Goal: Transaction & Acquisition: Purchase product/service

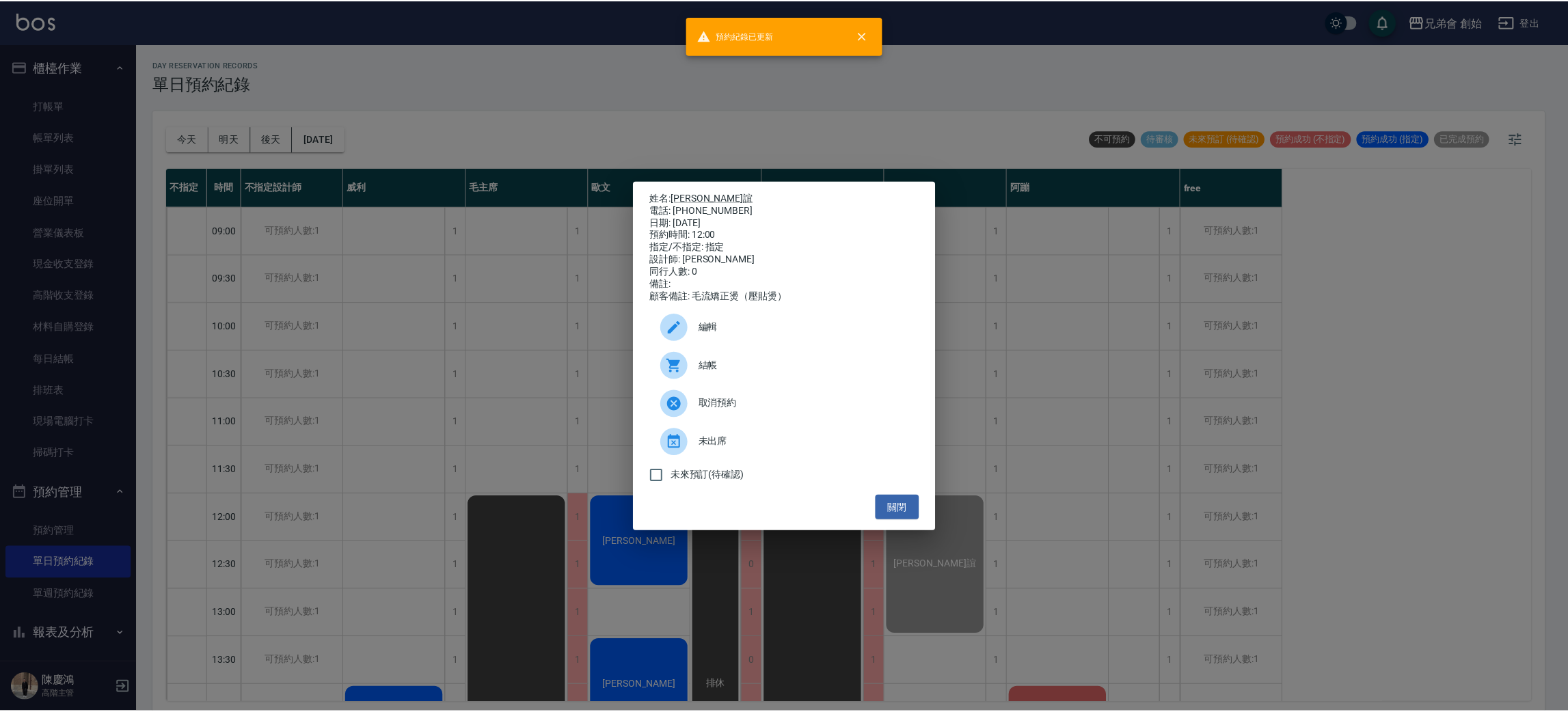
scroll to position [205, 0]
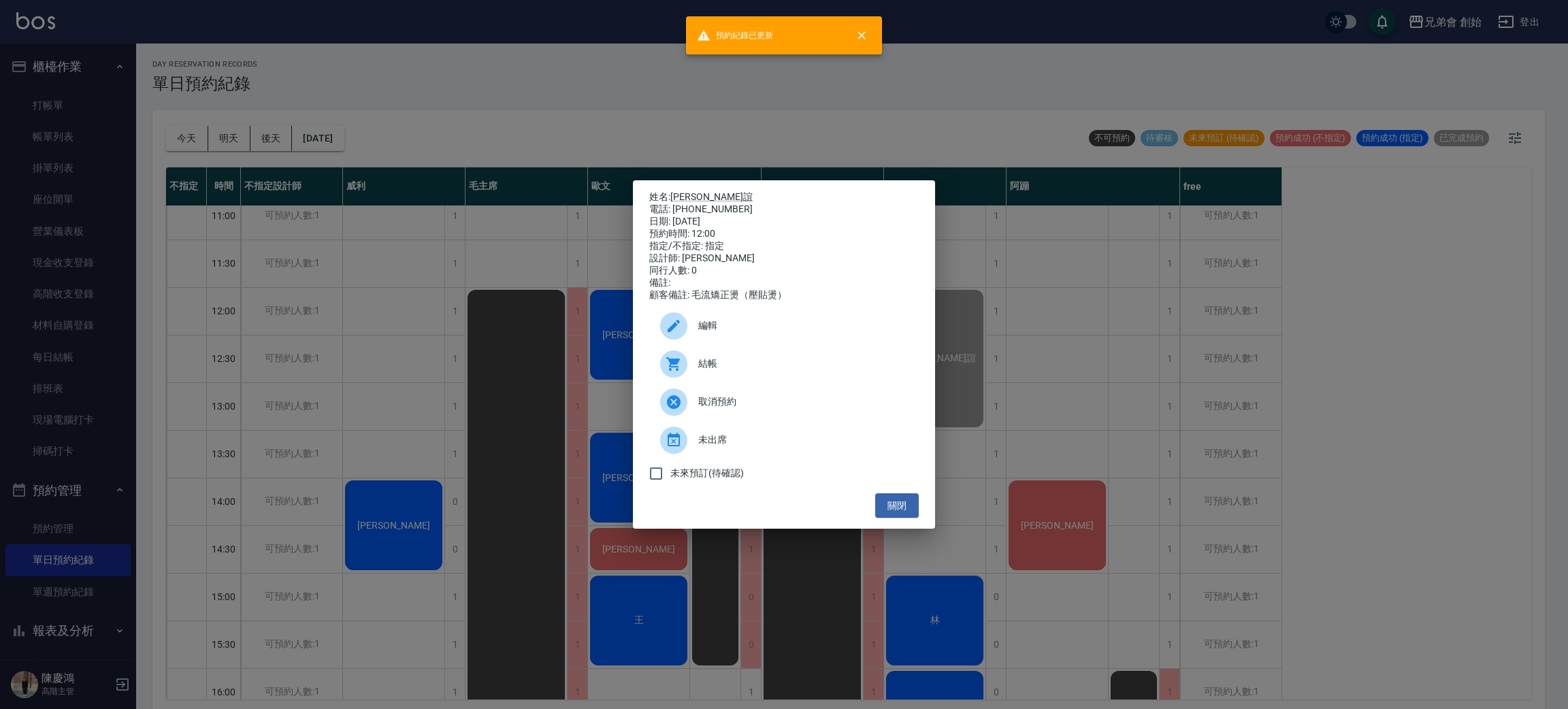
click at [1046, 325] on div "姓名: [PERSON_NAME]誼 電話: [PHONE_NUMBER] 日期: [DATE] 預約時間: 12:00 指定/不指定: 指定 設計師: [P…" at bounding box center [784, 354] width 1568 height 709
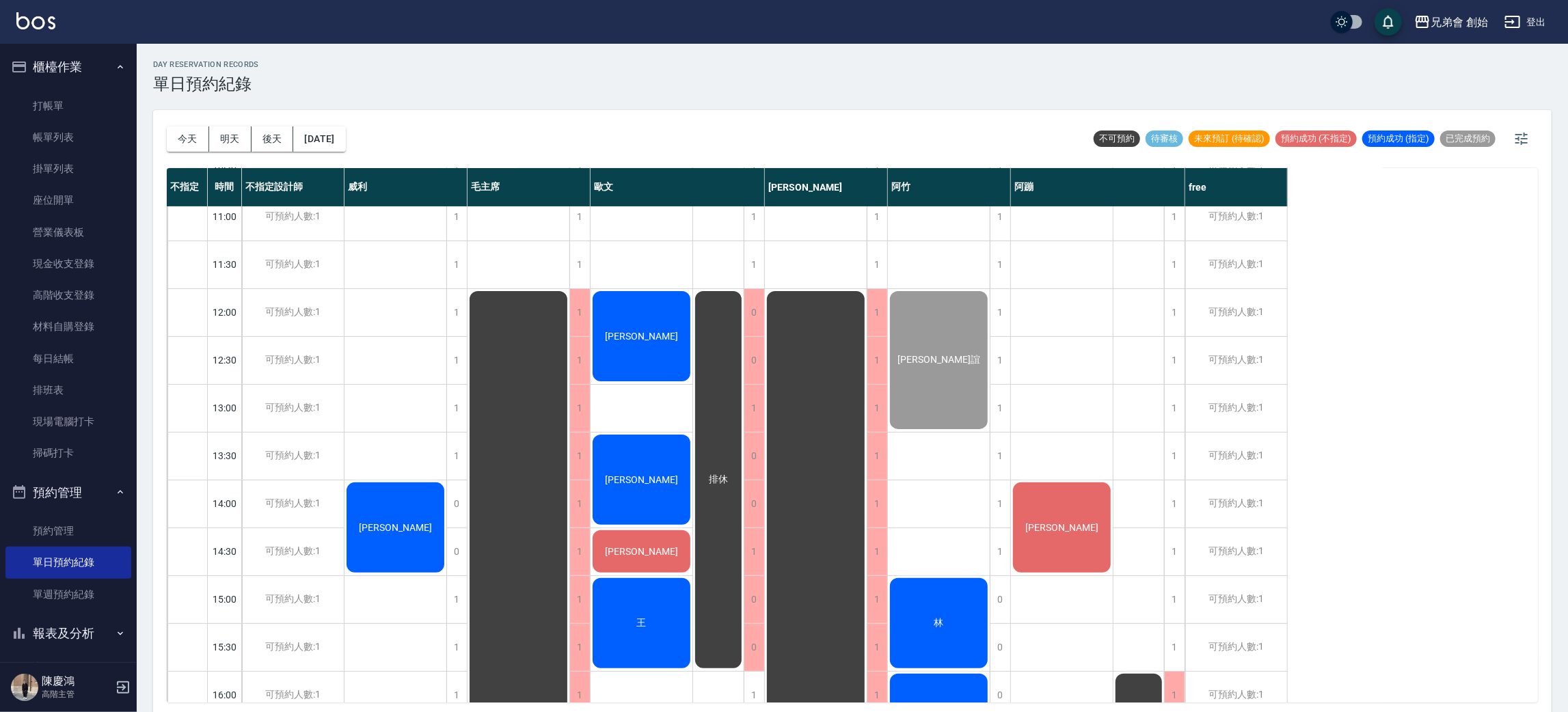
drag, startPoint x: 1047, startPoint y: 321, endPoint x: 504, endPoint y: 127, distance: 576.6
click at [432, 73] on div "day Reservation records 單日預約紀錄" at bounding box center [852, 77] width 1398 height 34
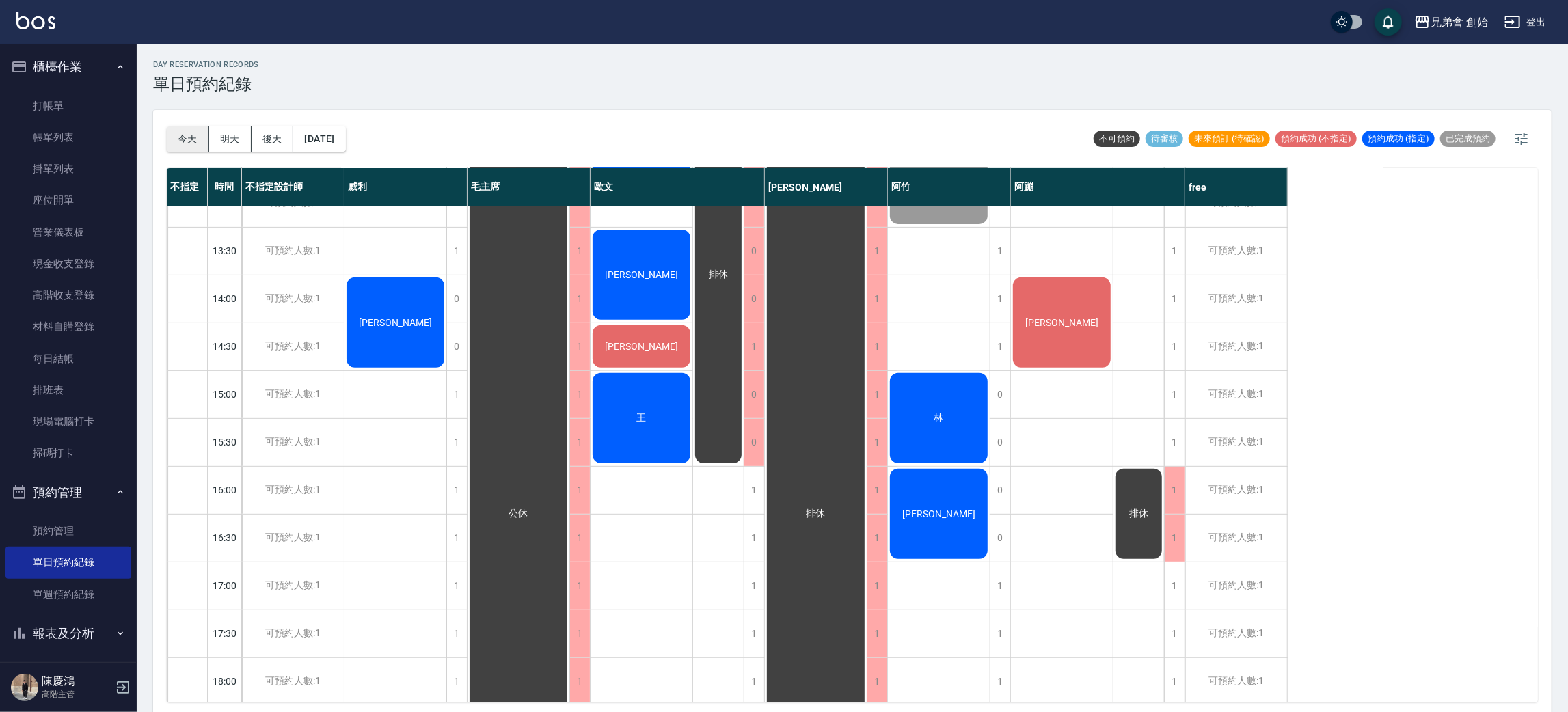
click at [182, 142] on button "今天" at bounding box center [188, 139] width 43 height 25
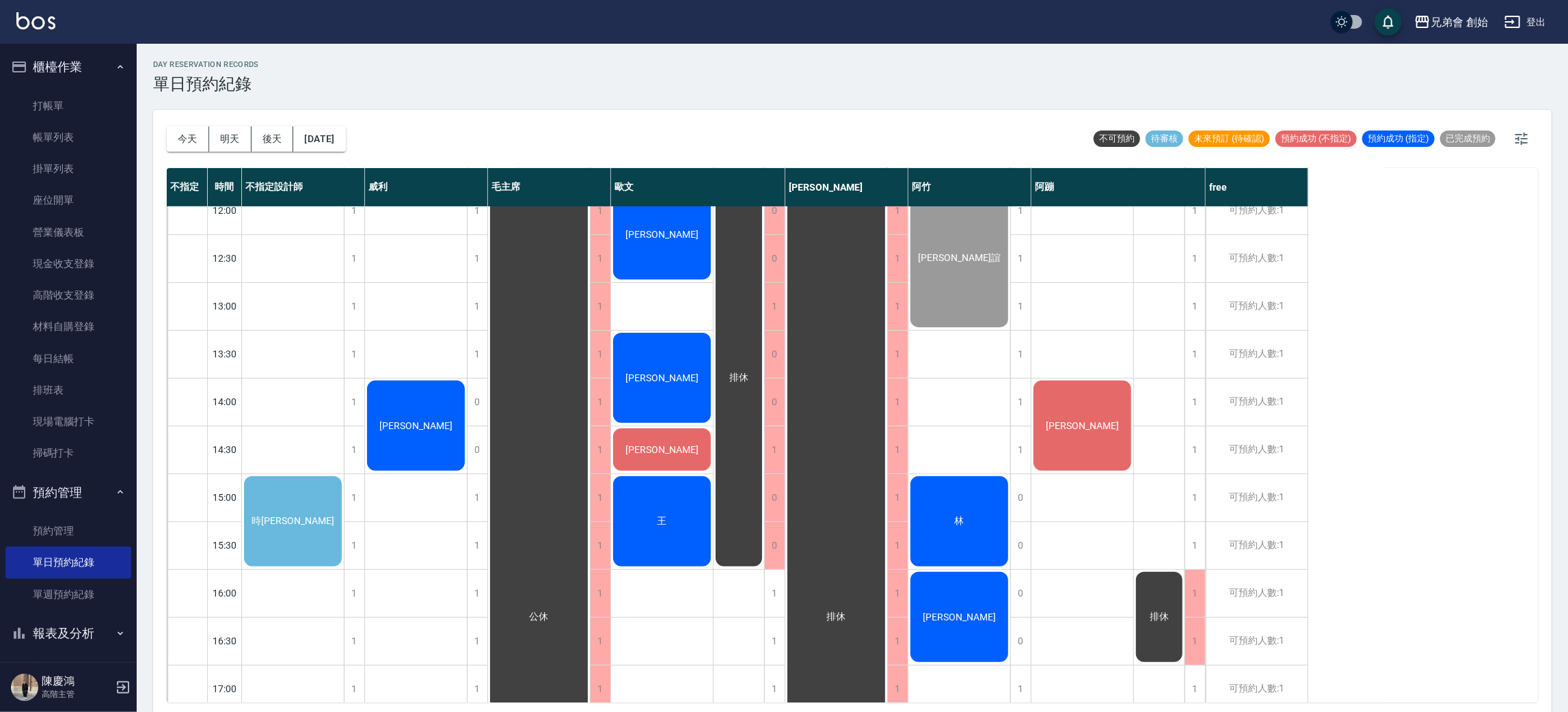
click at [279, 500] on div "時[PERSON_NAME]" at bounding box center [293, 522] width 101 height 94
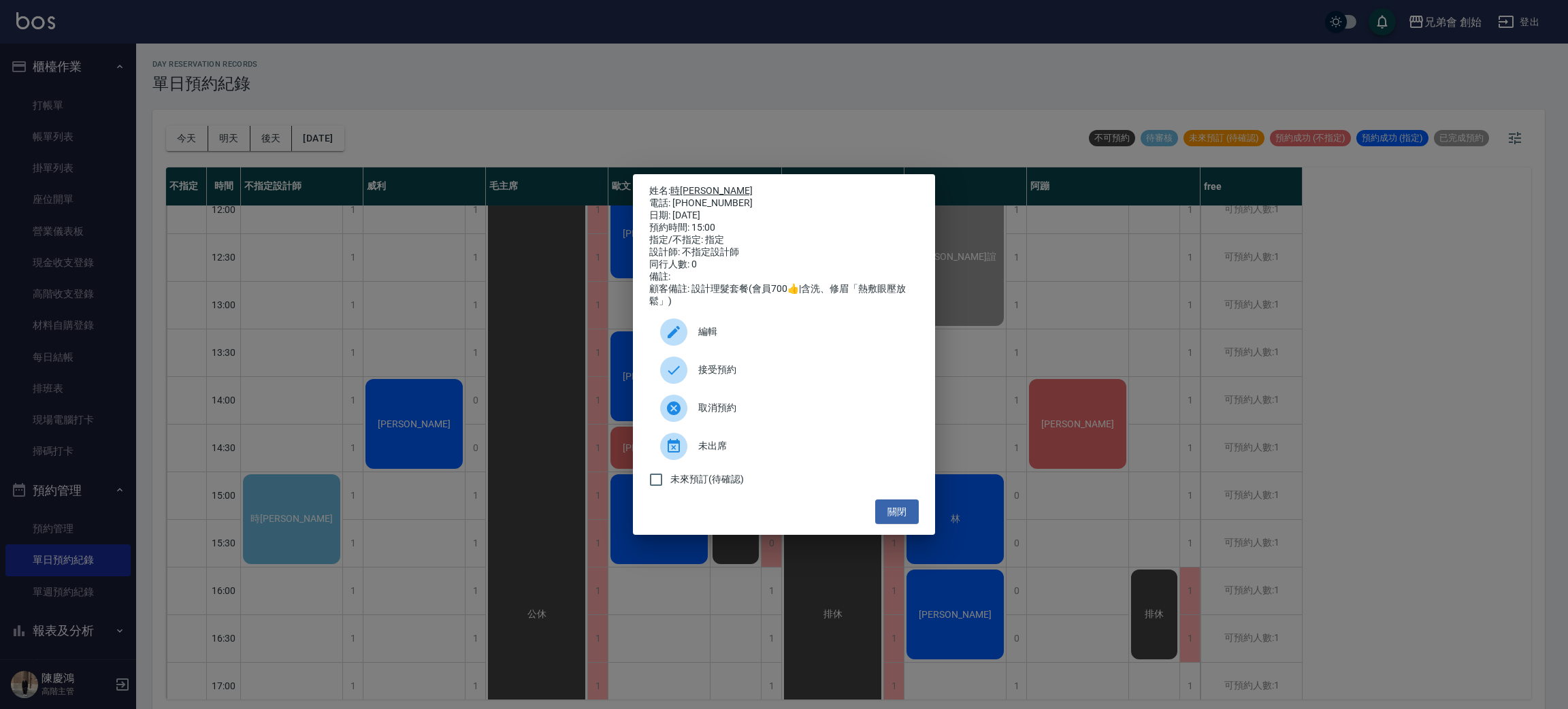
click at [682, 188] on link "時[PERSON_NAME]" at bounding box center [711, 191] width 82 height 11
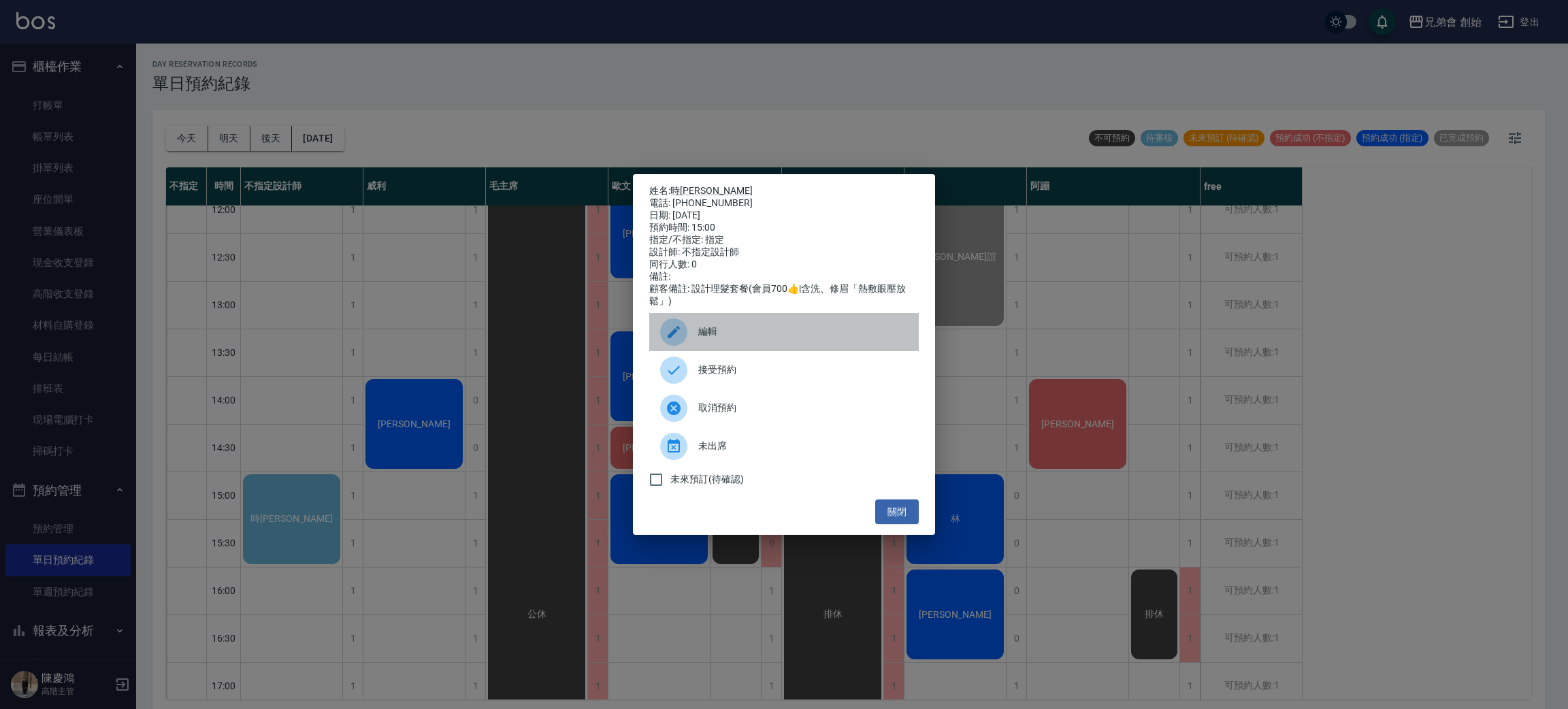
click at [730, 324] on div "編輯" at bounding box center [784, 331] width 269 height 38
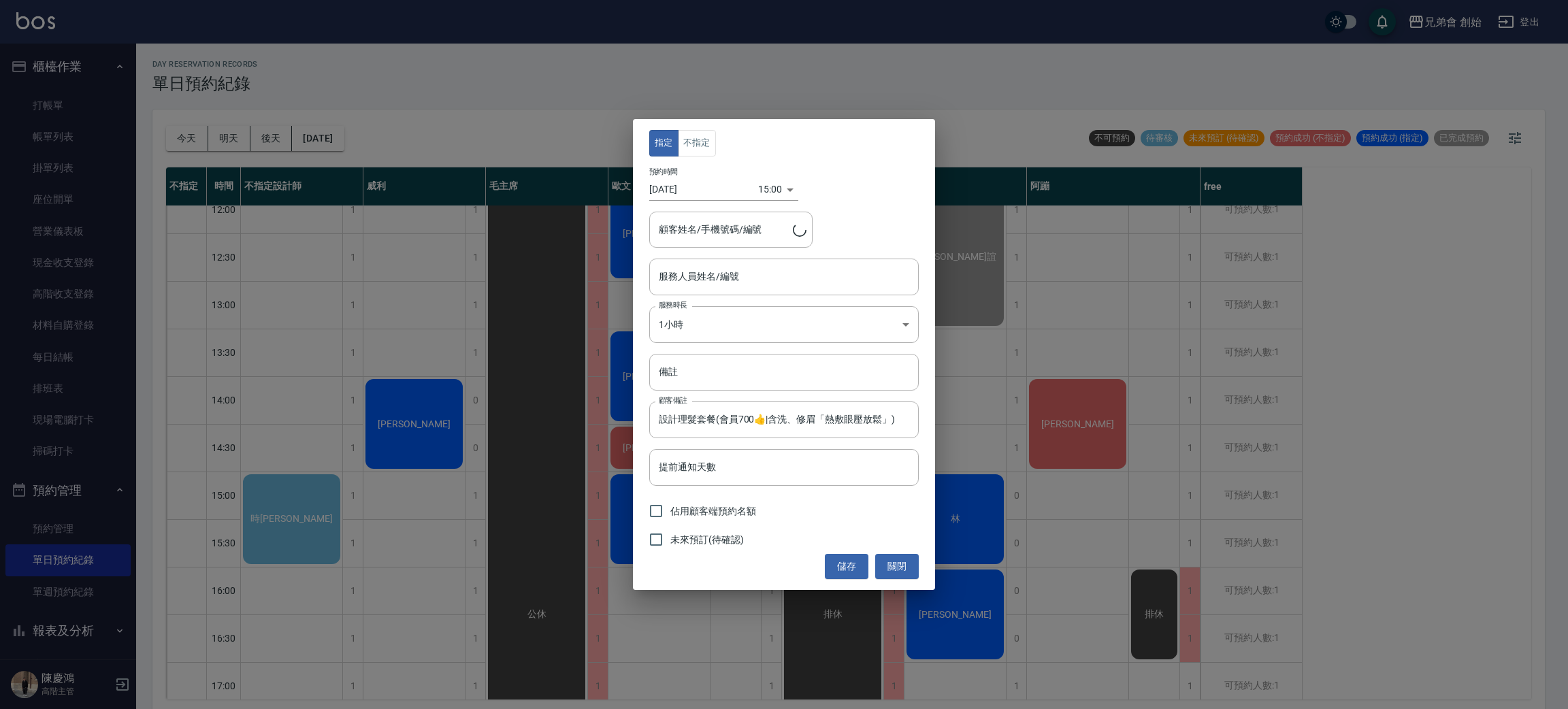
type input "時[PERSON_NAME]/0989984689"
click at [701, 142] on button "不指定" at bounding box center [696, 144] width 38 height 27
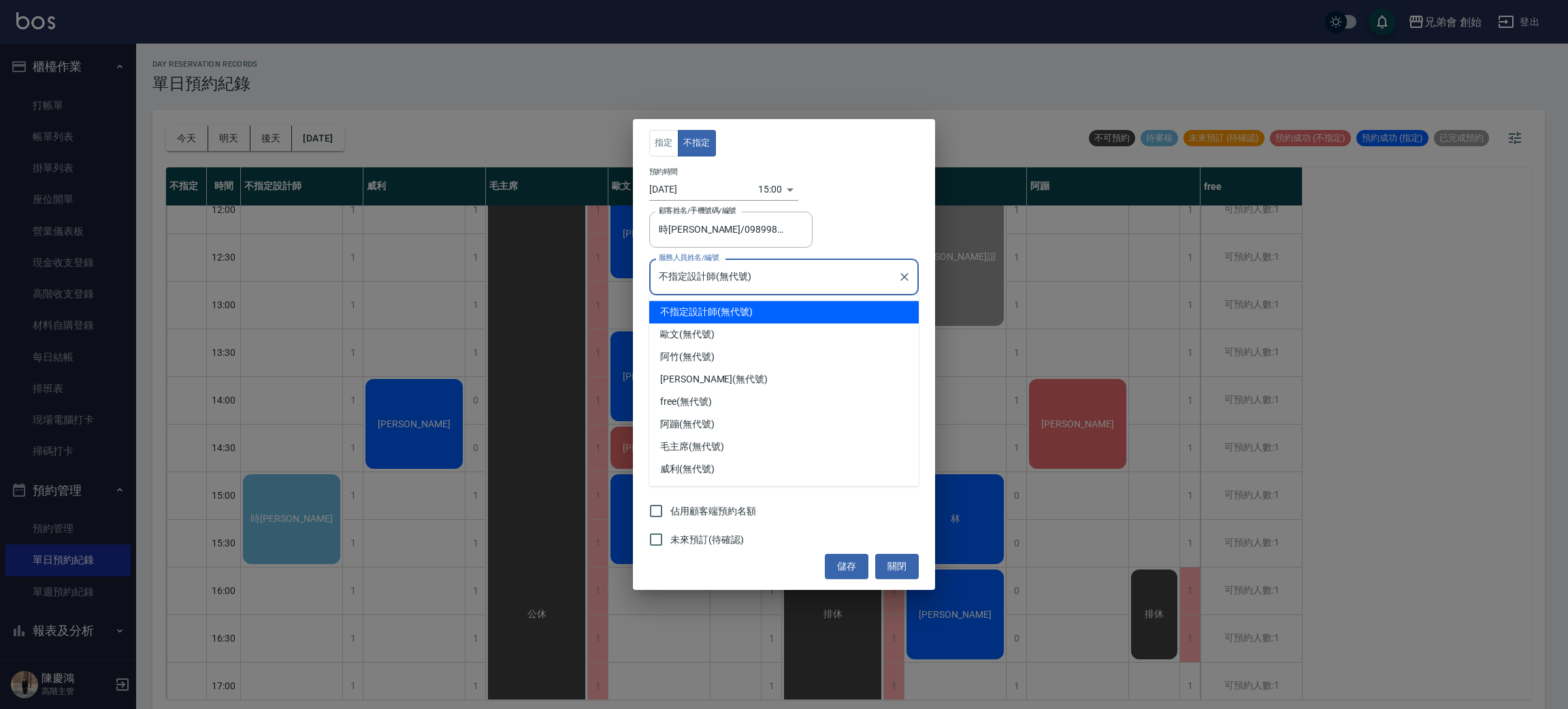
drag, startPoint x: 793, startPoint y: 284, endPoint x: 793, endPoint y: 292, distance: 8.0
click at [793, 292] on div "不指定設計師(無代號) 服務人員姓名/編號" at bounding box center [784, 277] width 269 height 36
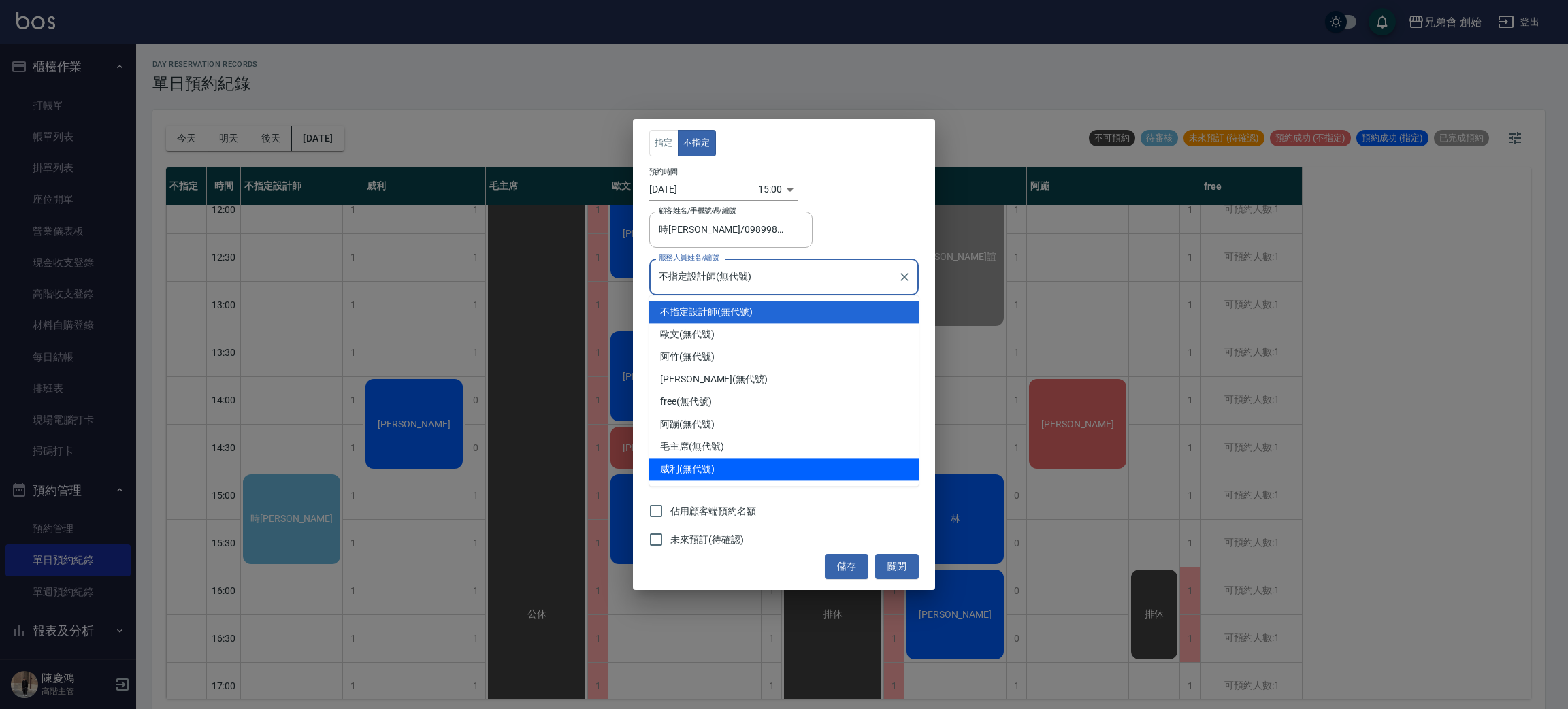
click at [721, 473] on div "[PERSON_NAME] (無代號)" at bounding box center [784, 469] width 269 height 22
type input "[PERSON_NAME](無代號)"
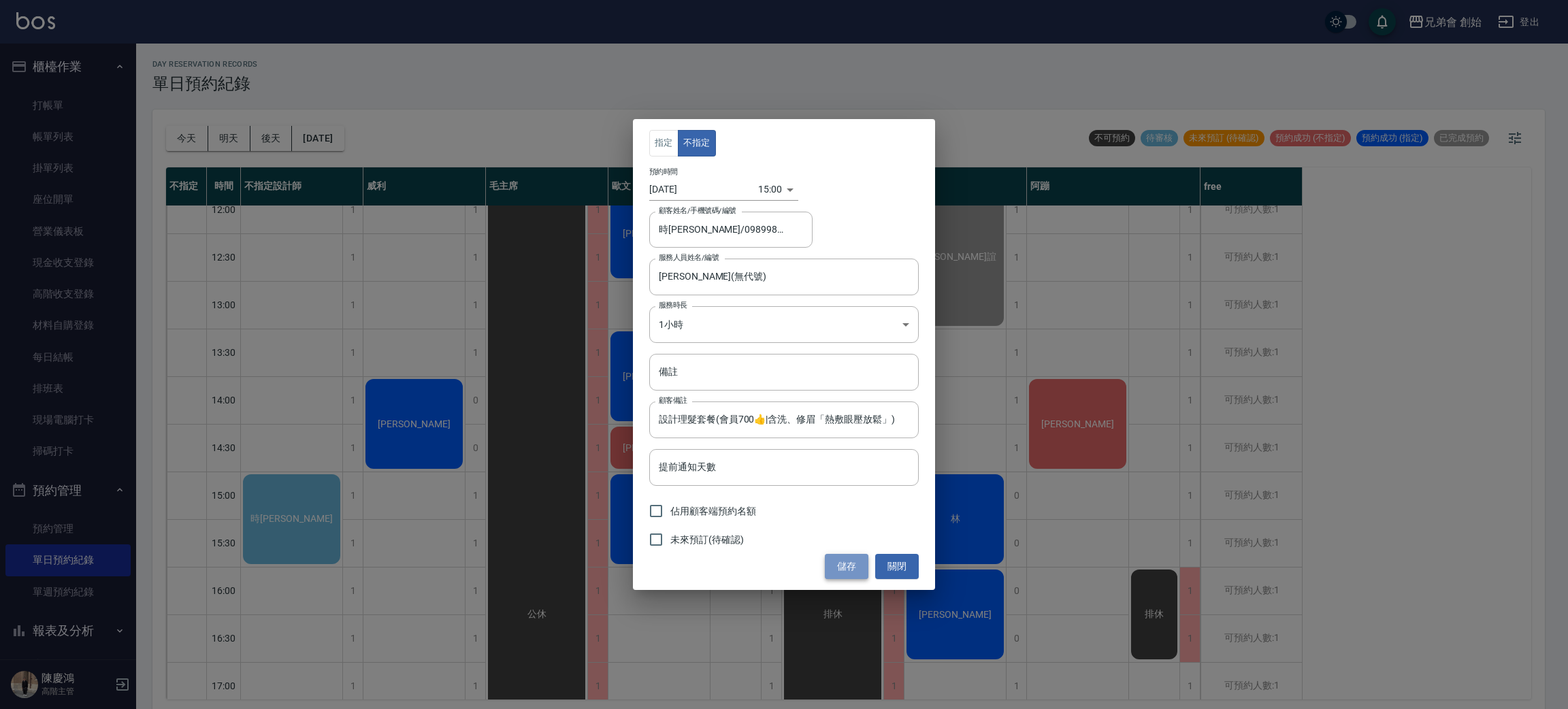
click at [850, 568] on button "儲存" at bounding box center [846, 566] width 43 height 25
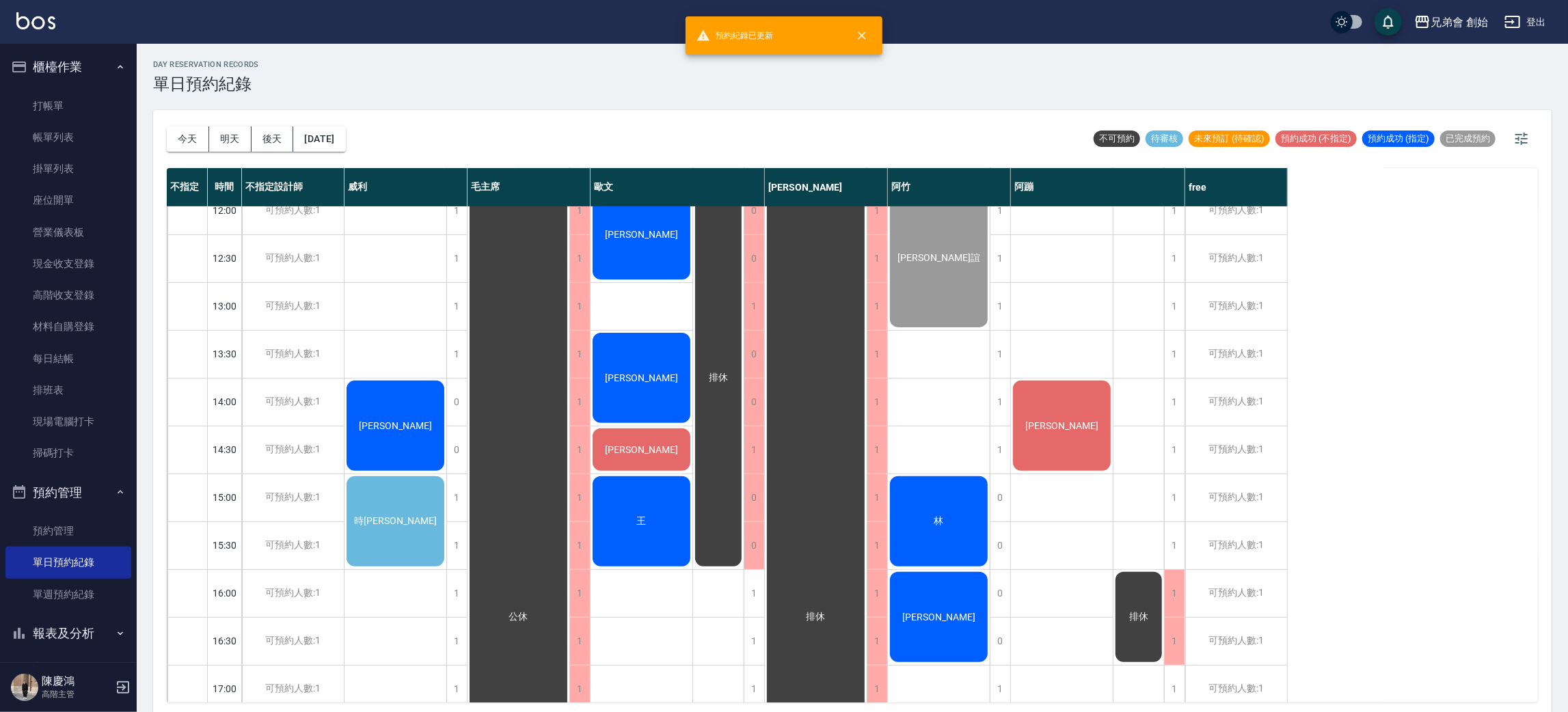
click at [408, 473] on div "時[PERSON_NAME]" at bounding box center [395, 426] width 101 height 94
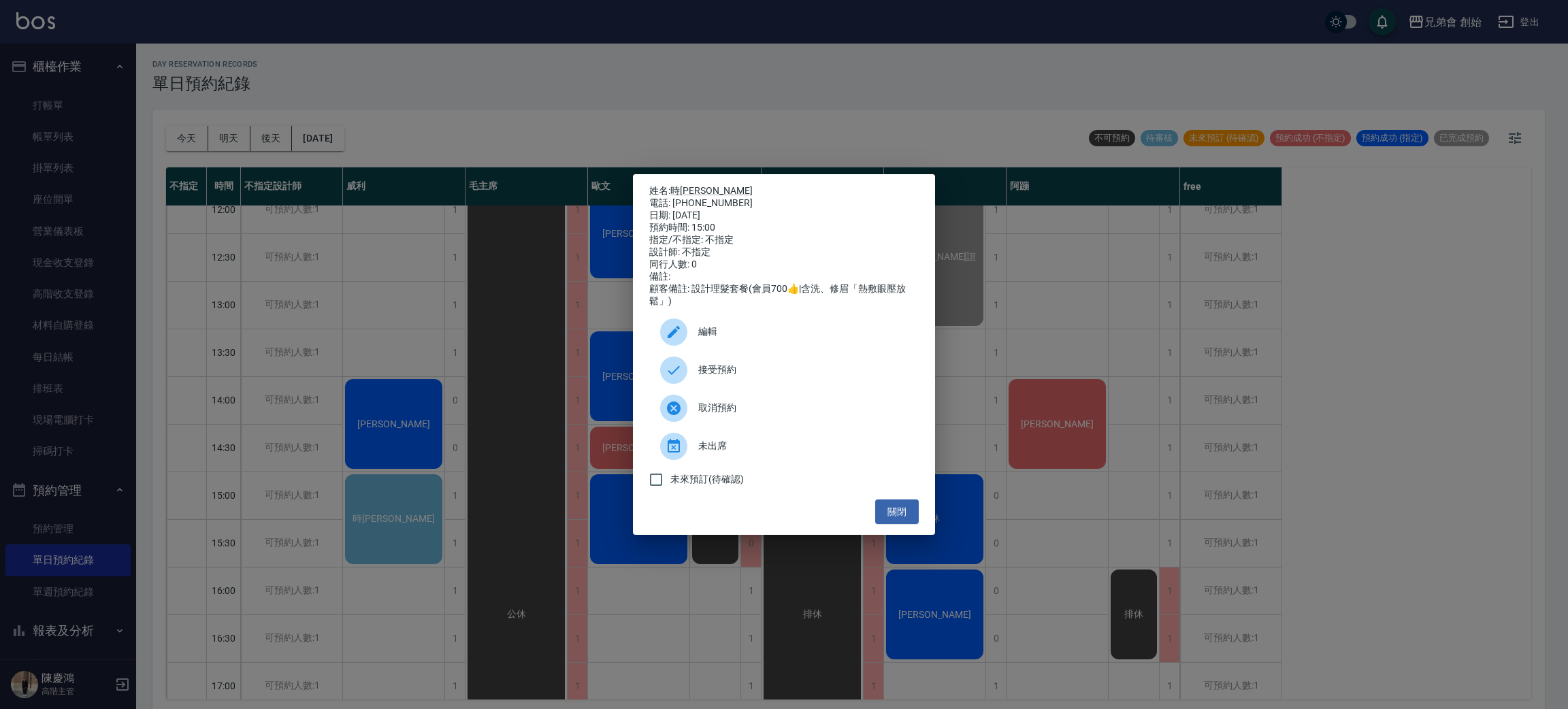
click at [707, 375] on span "接受預約" at bounding box center [803, 370] width 210 height 14
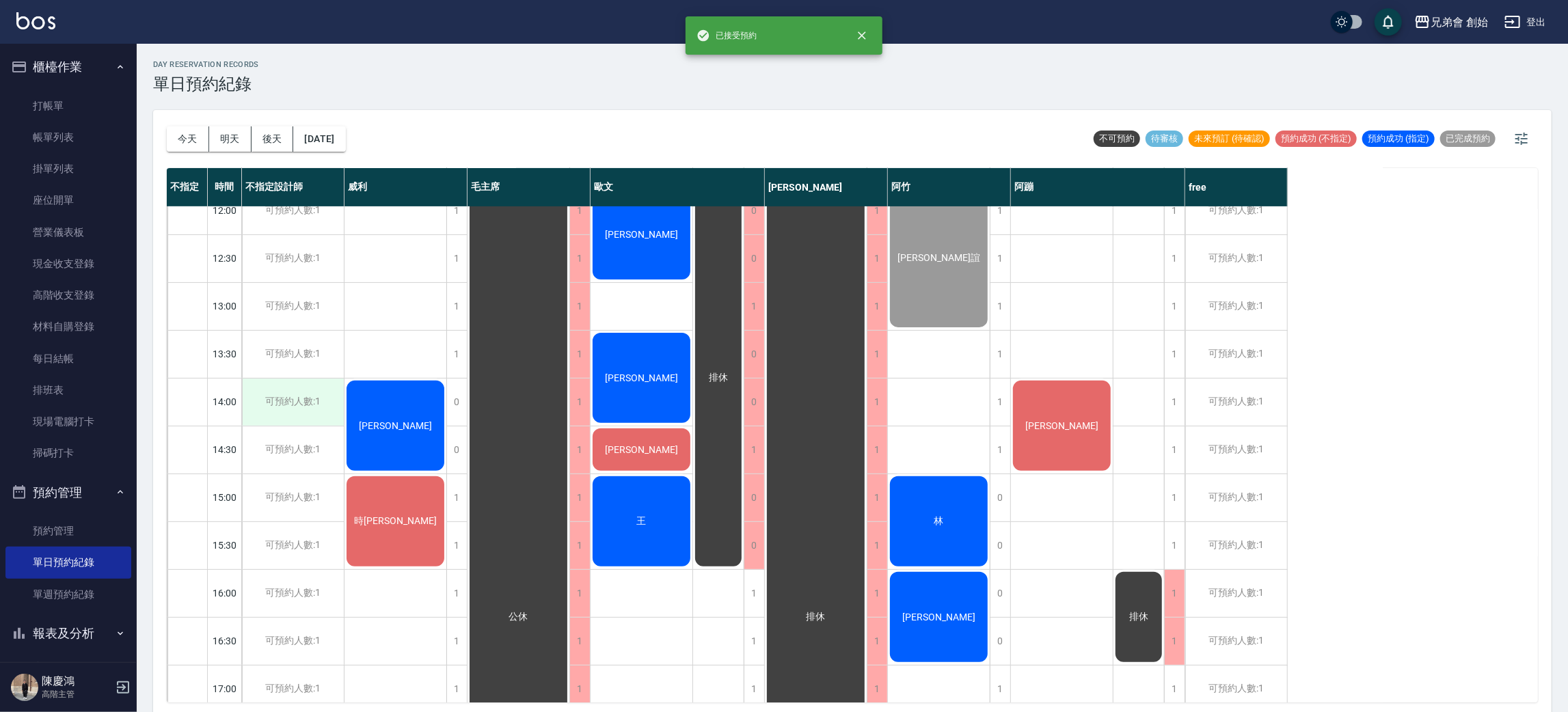
click at [294, 420] on div "可預約人數:1" at bounding box center [293, 402] width 101 height 47
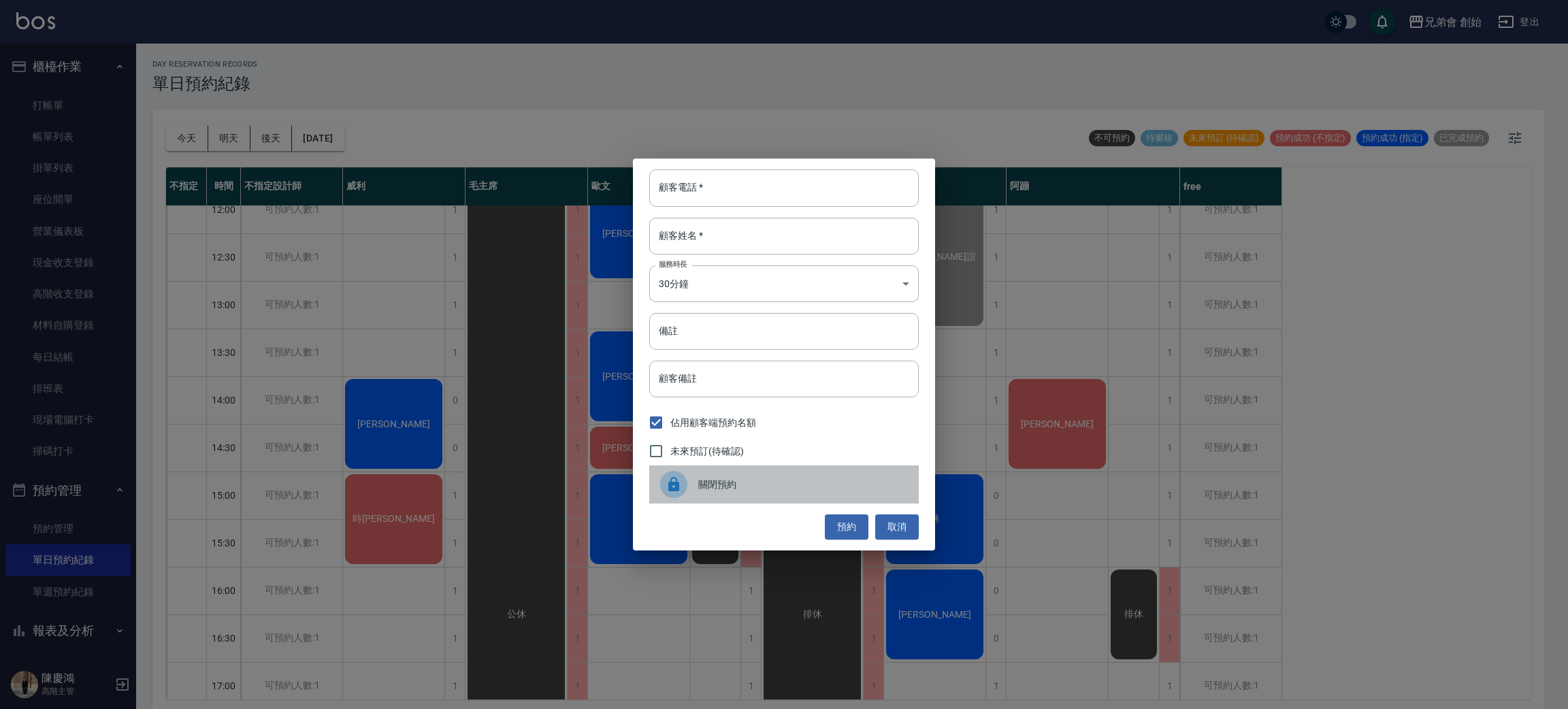
click at [668, 492] on icon at bounding box center [673, 485] width 16 height 16
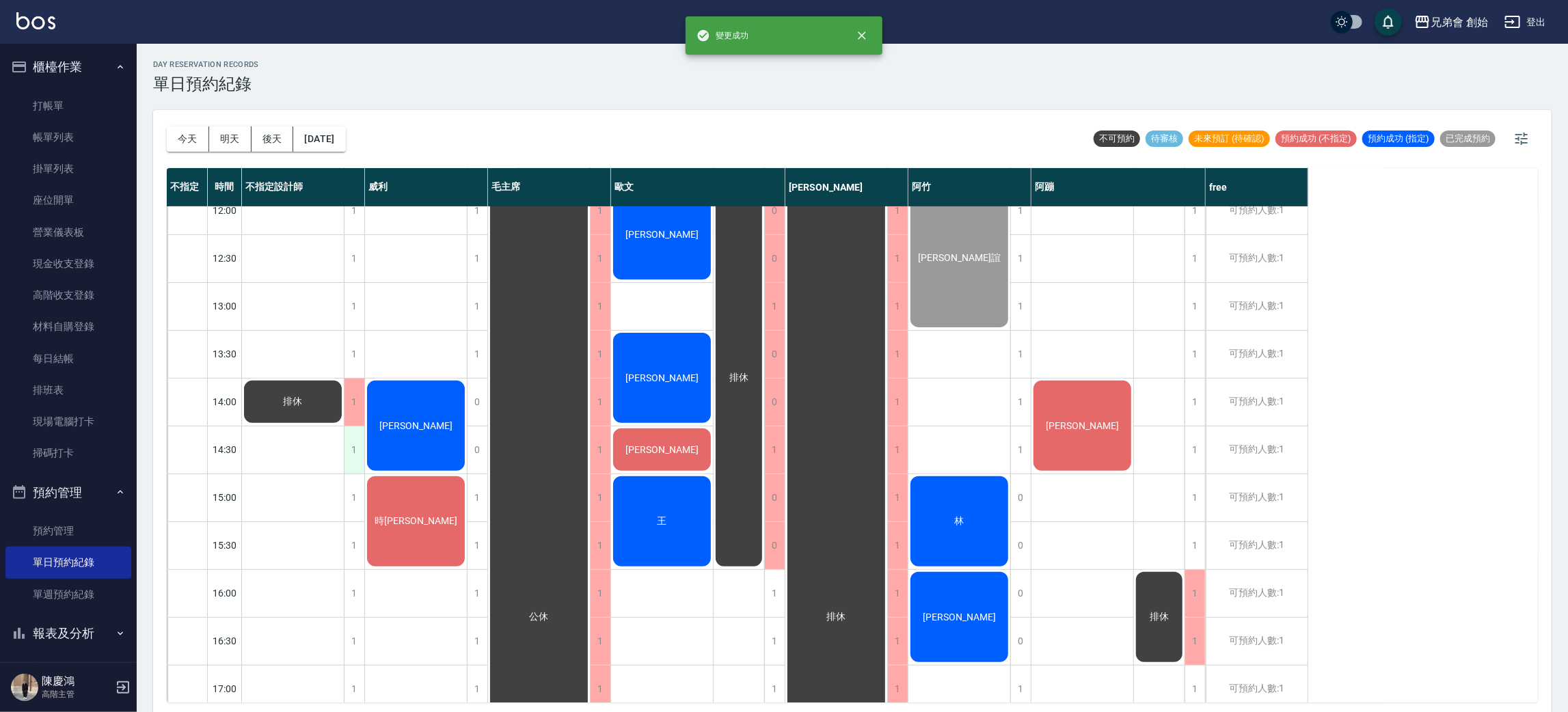
click at [362, 445] on div "1" at bounding box center [353, 449] width 20 height 47
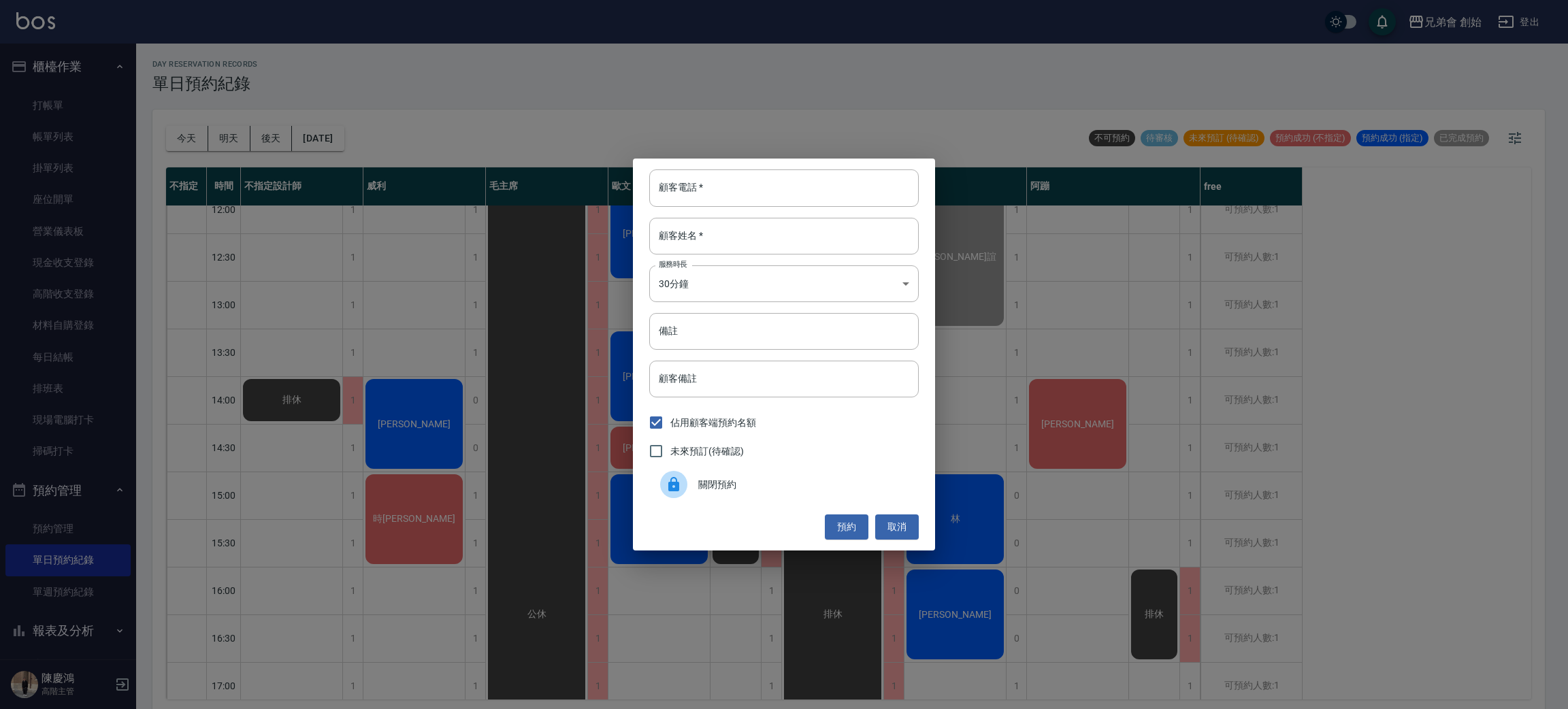
click at [729, 479] on span "關閉預約" at bounding box center [803, 485] width 210 height 14
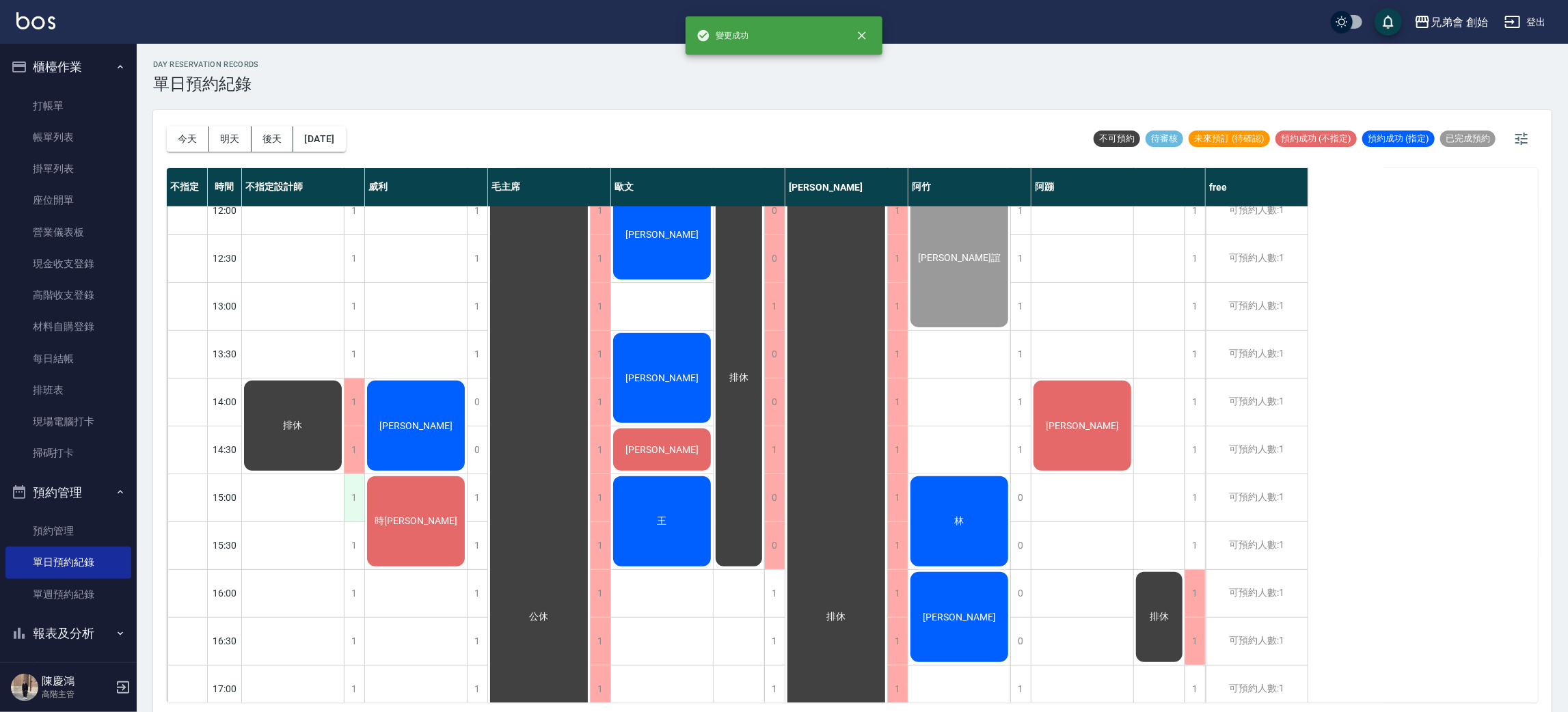
click at [350, 498] on div "1" at bounding box center [353, 498] width 20 height 47
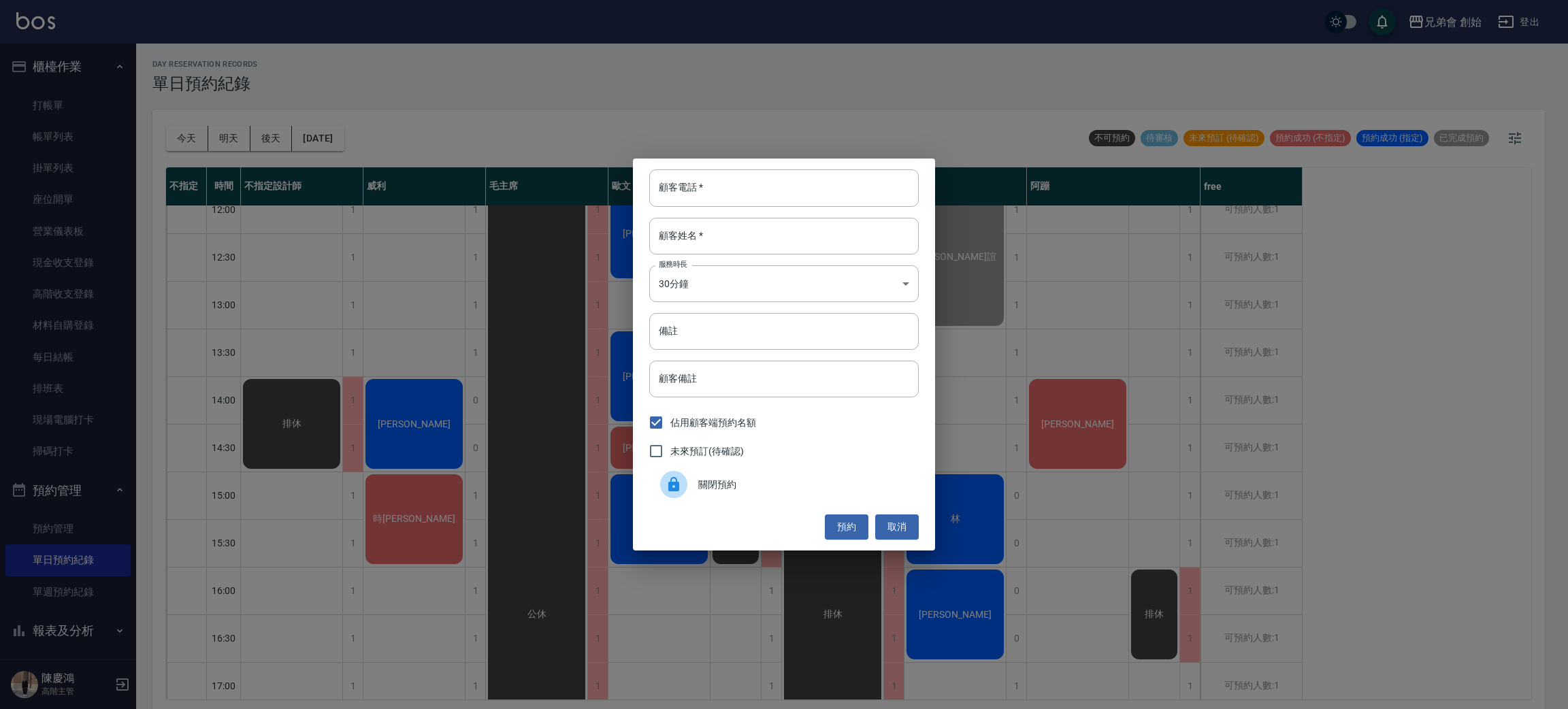
click at [668, 483] on icon at bounding box center [673, 484] width 11 height 14
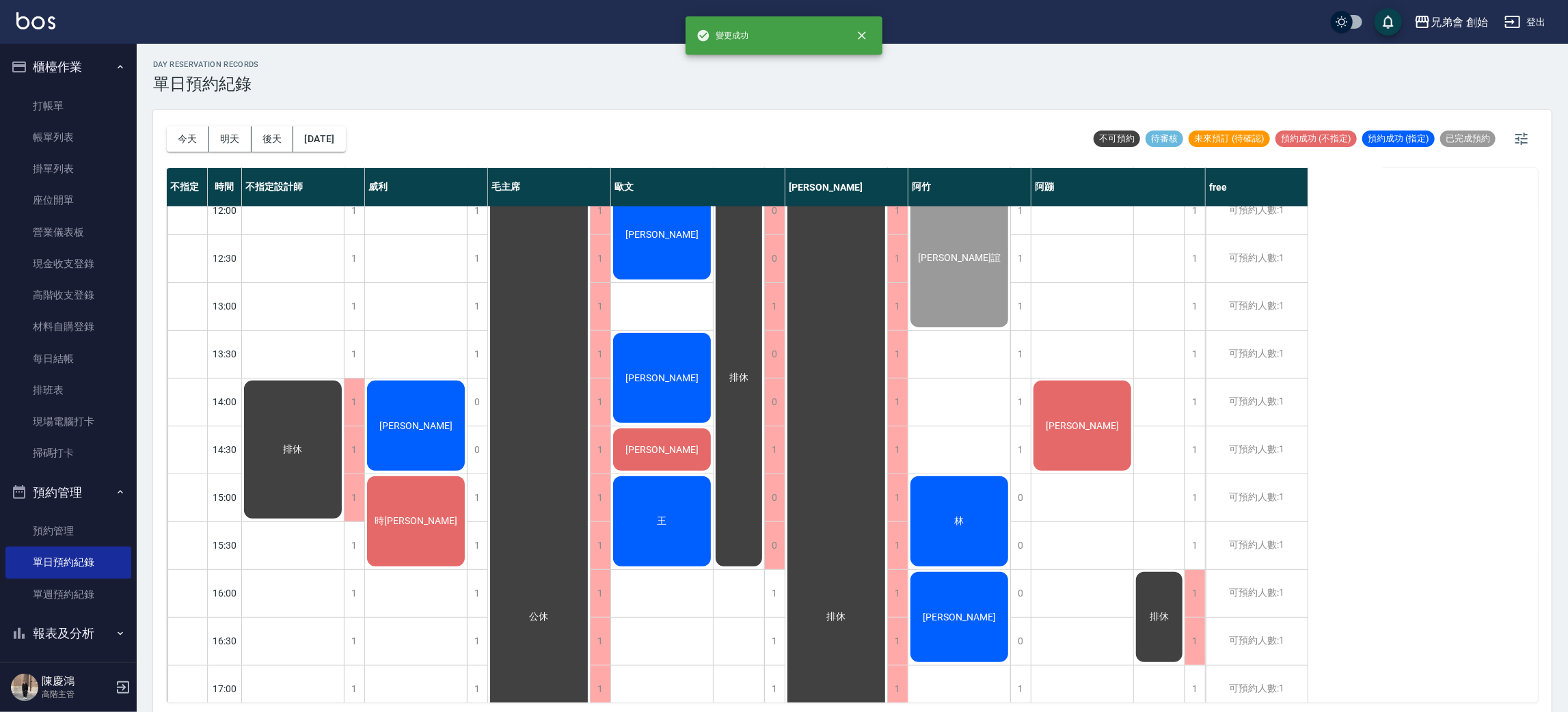
click at [349, 557] on div "1" at bounding box center [353, 546] width 20 height 47
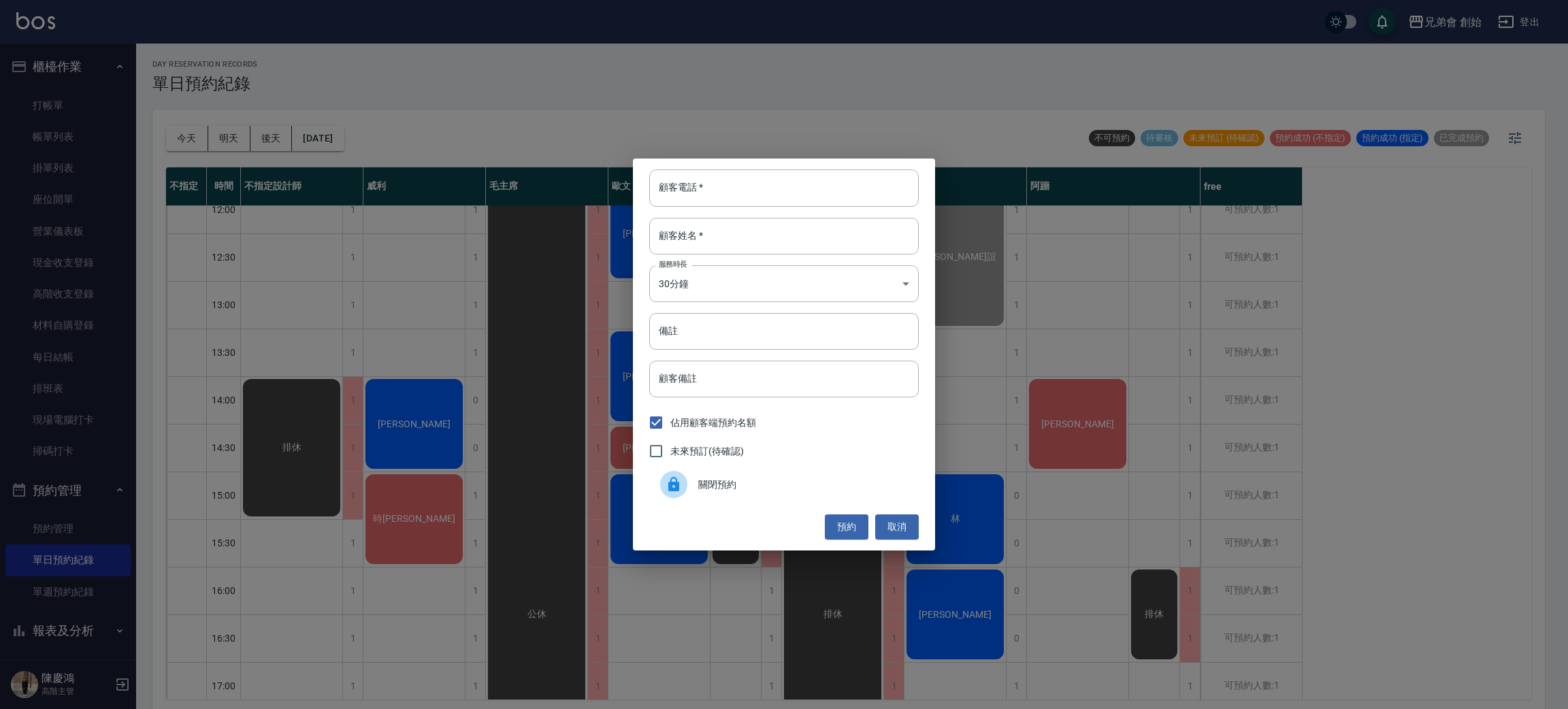
click at [679, 481] on icon at bounding box center [673, 485] width 16 height 16
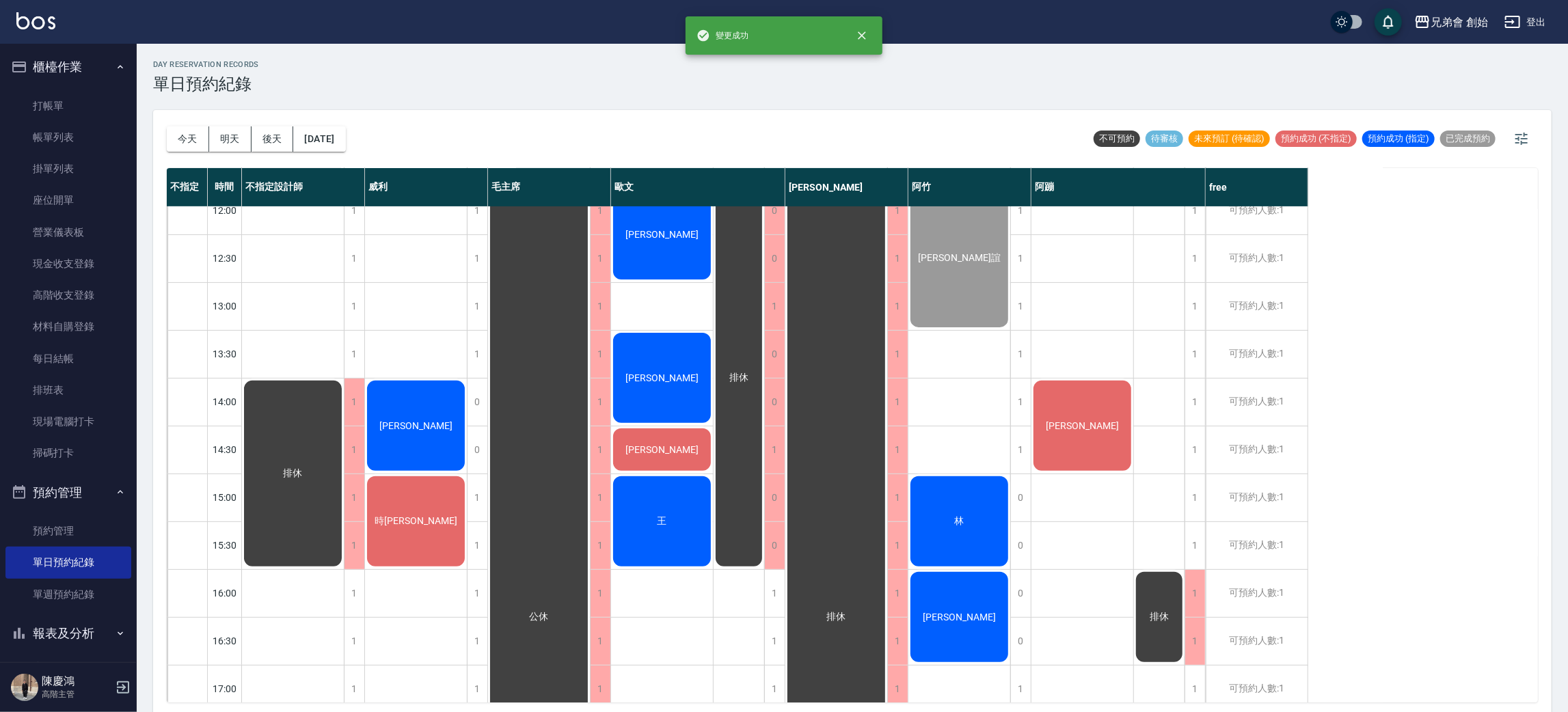
click at [344, 529] on div "時[PERSON_NAME]" at bounding box center [293, 474] width 101 height 190
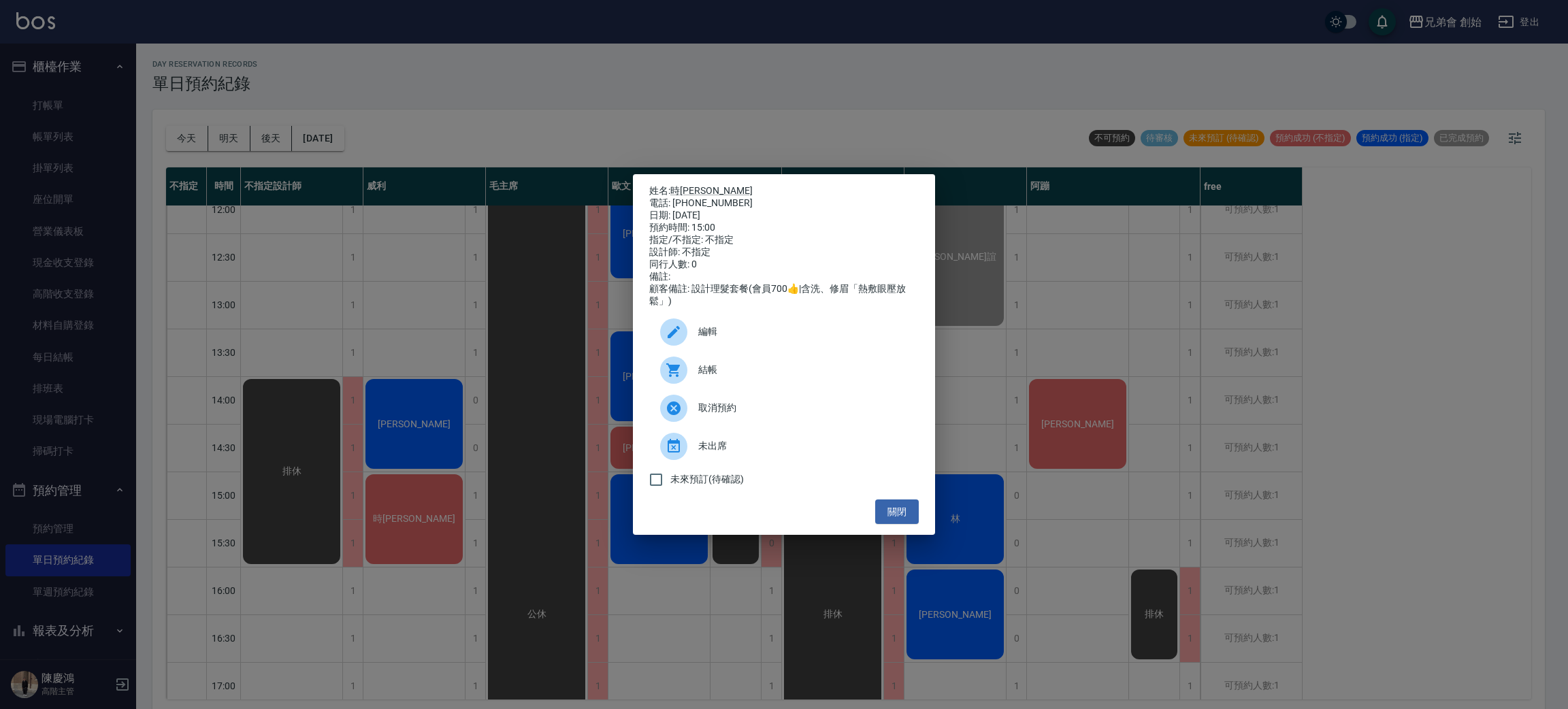
click at [392, 524] on div "姓名: 時宇威 電話: [PHONE_NUMBER] 日期: [DATE] 預約時間: 15:00 指定/不指定: 不指定 設計師: 不指定 同行人數: 0 …" at bounding box center [784, 354] width 1568 height 709
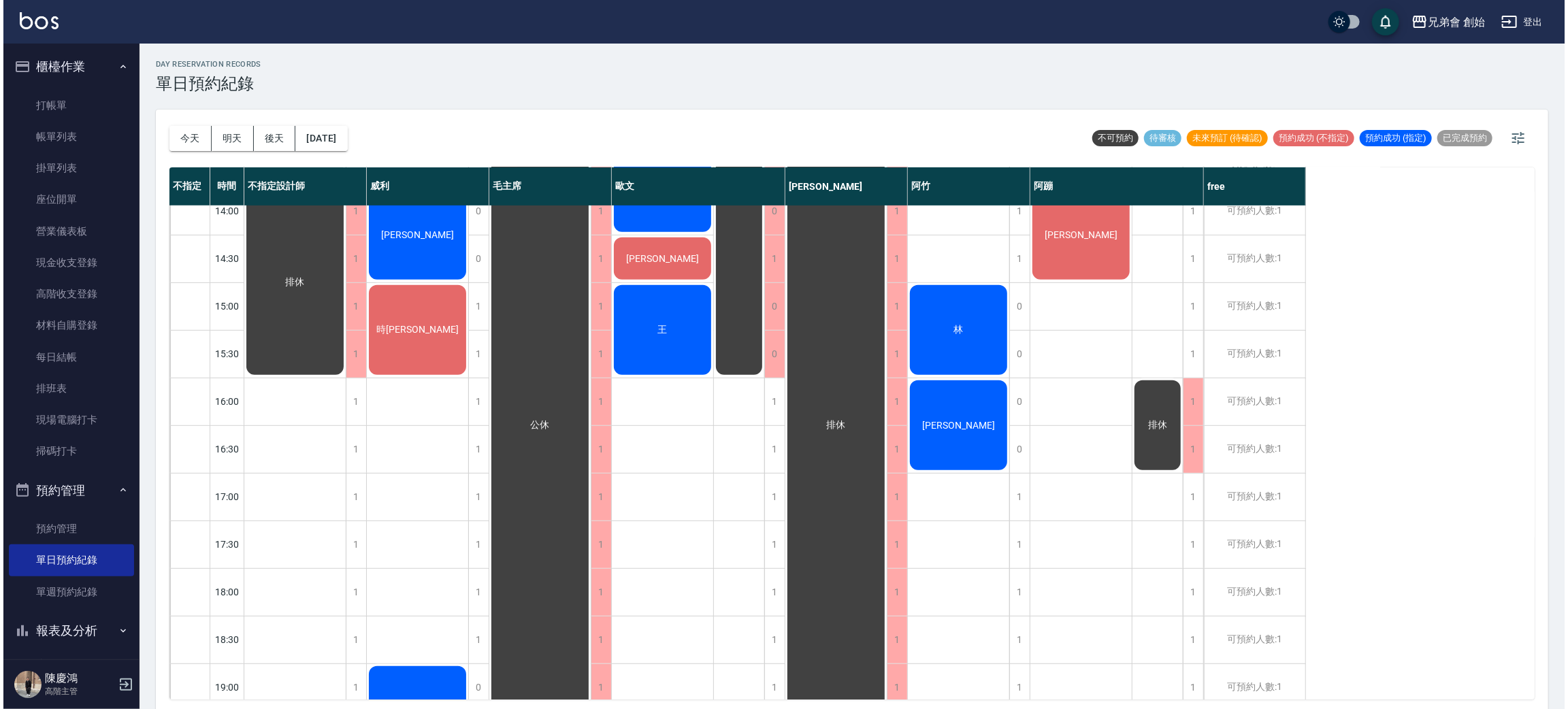
scroll to position [393, 0]
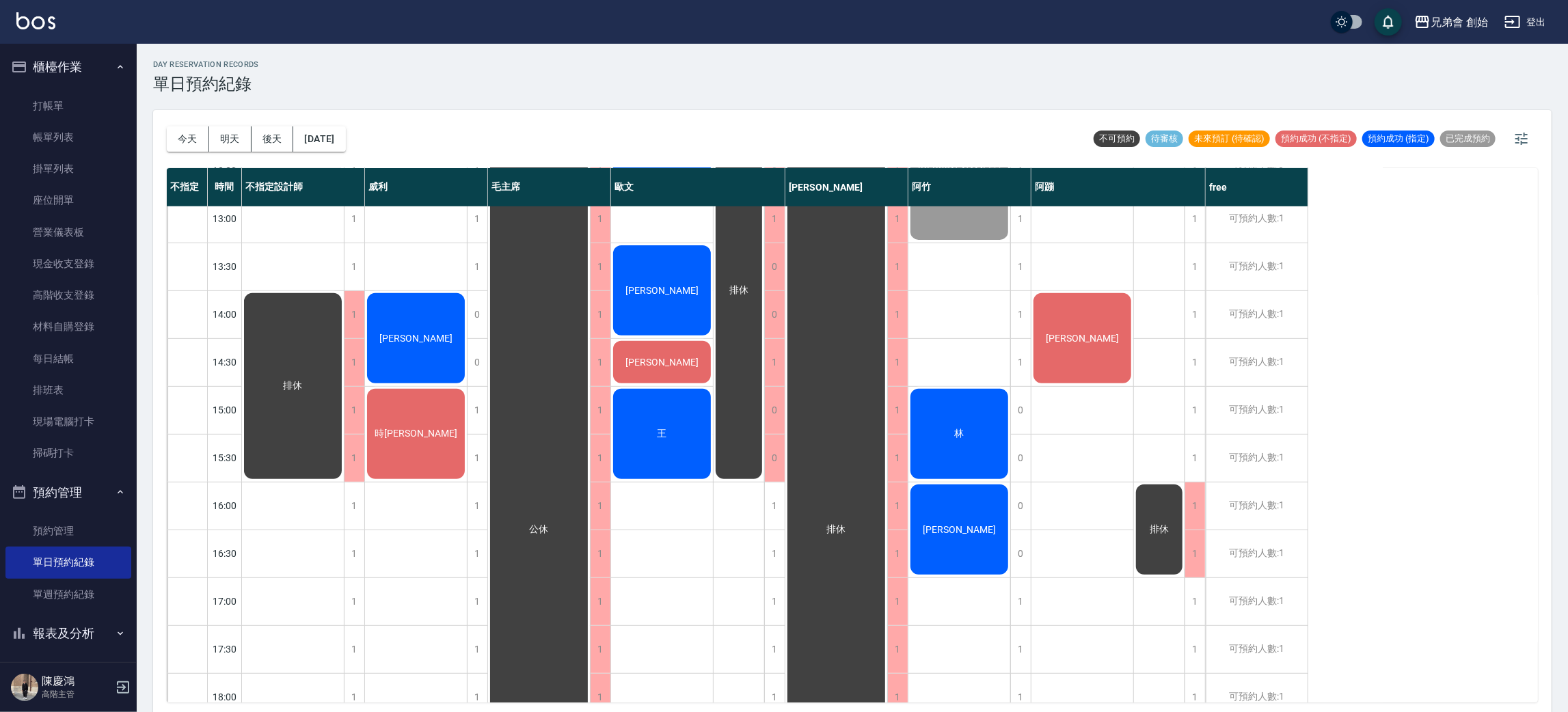
drag, startPoint x: 399, startPoint y: 593, endPoint x: 440, endPoint y: 545, distance: 63.1
click at [400, 591] on div "[PERSON_NAME] 時[PERSON_NAME] [PERSON_NAME]" at bounding box center [416, 506] width 102 height 1388
click at [305, 380] on span "[PERSON_NAME]" at bounding box center [294, 386] width 25 height 12
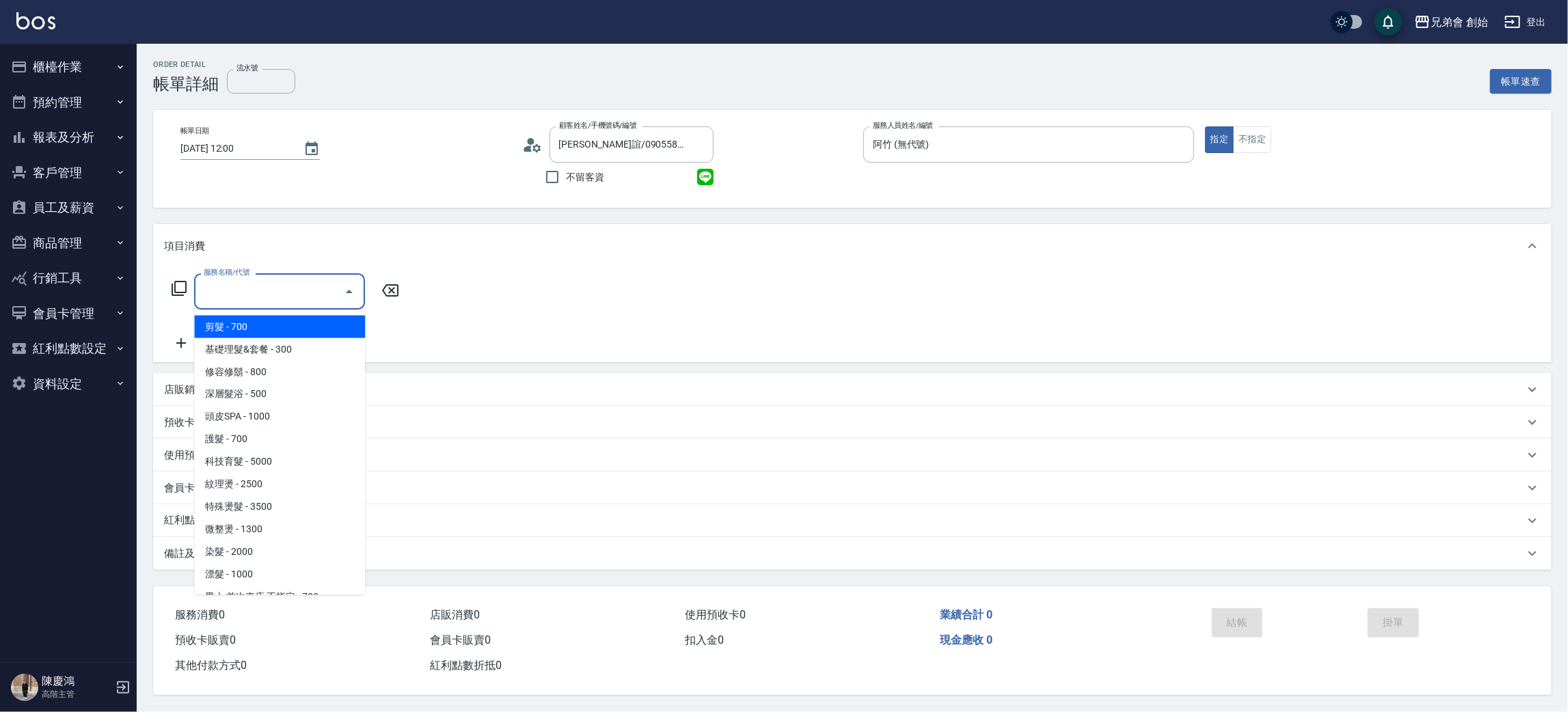
click at [278, 329] on span "剪髮 - 700" at bounding box center [279, 327] width 171 height 22
type input "剪髮(A01)"
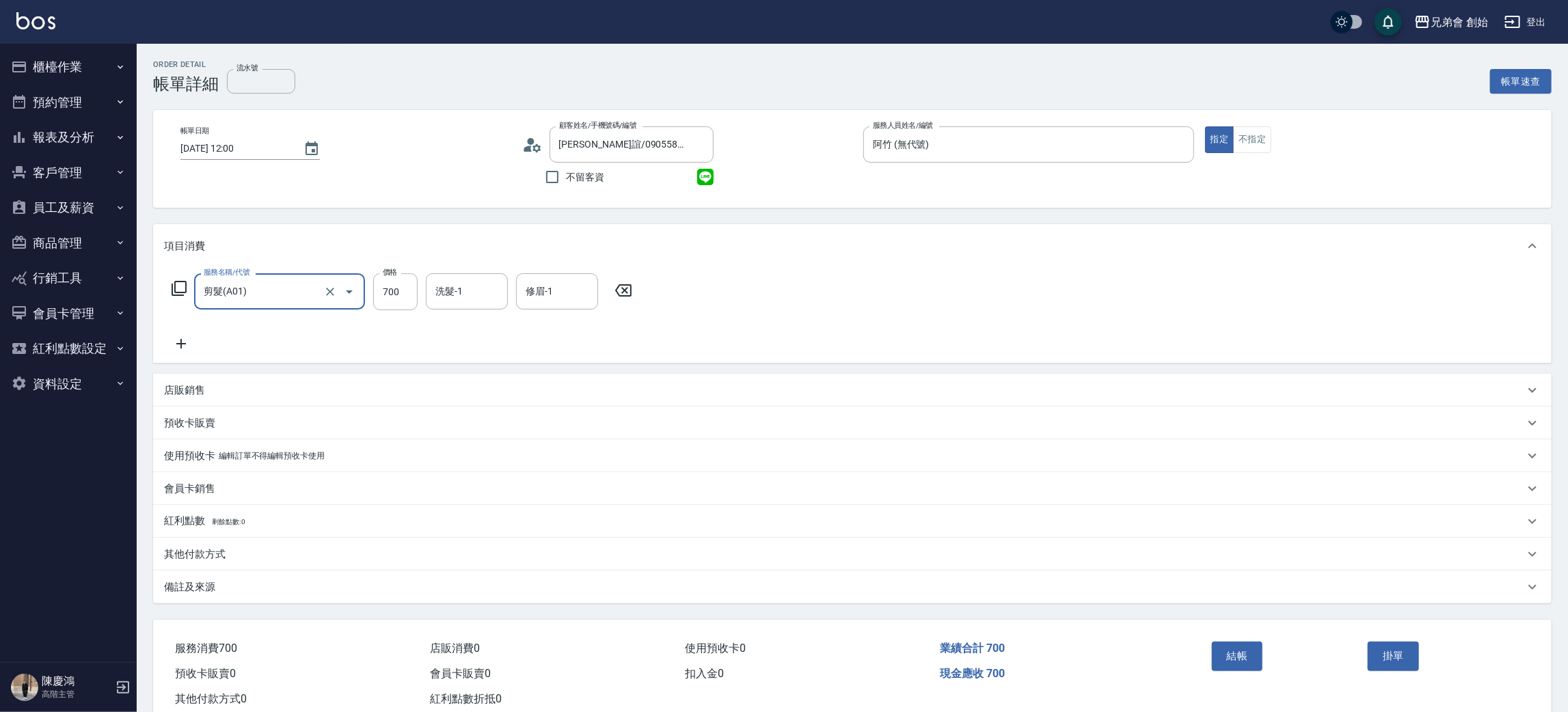
click at [186, 339] on icon at bounding box center [181, 344] width 34 height 16
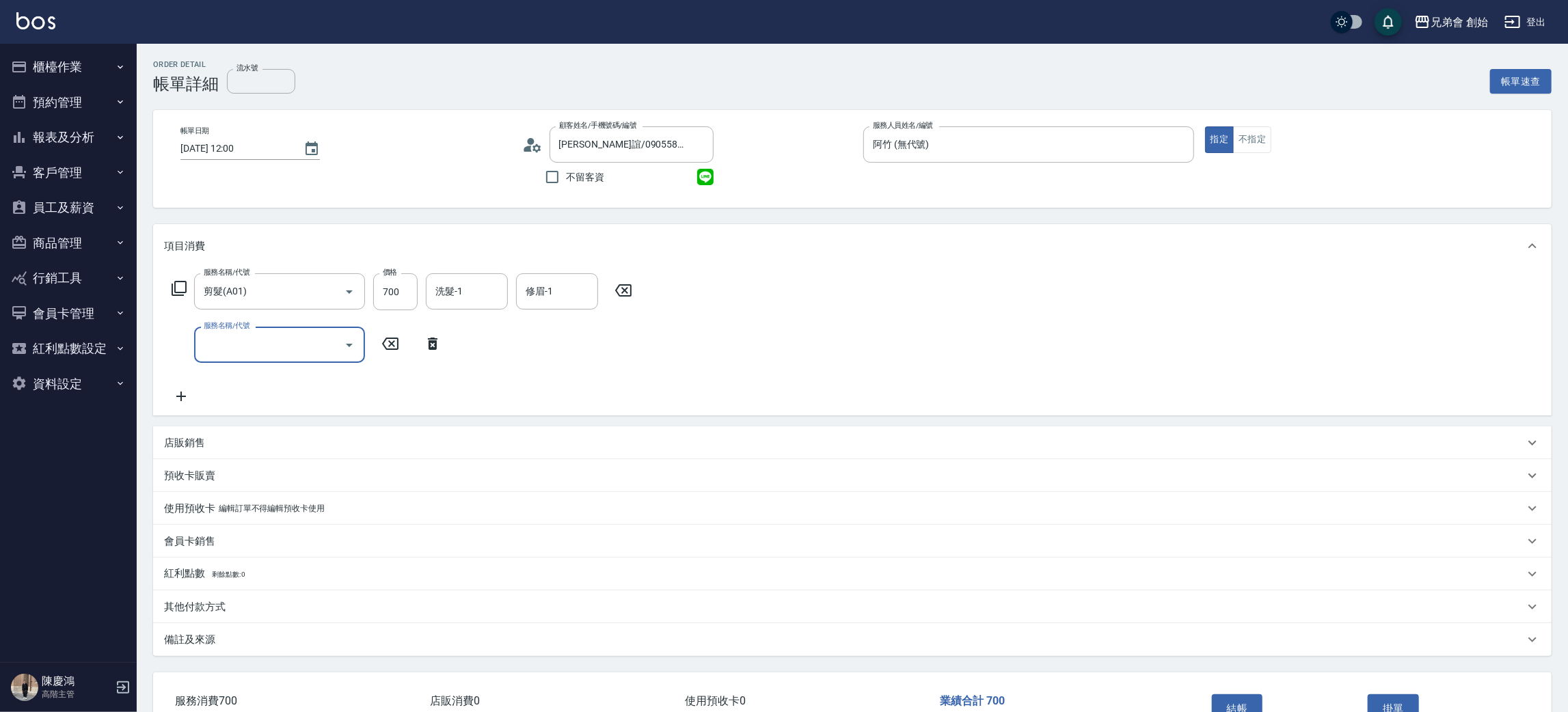
click at [244, 356] on input "服務名稱/代號" at bounding box center [269, 344] width 138 height 24
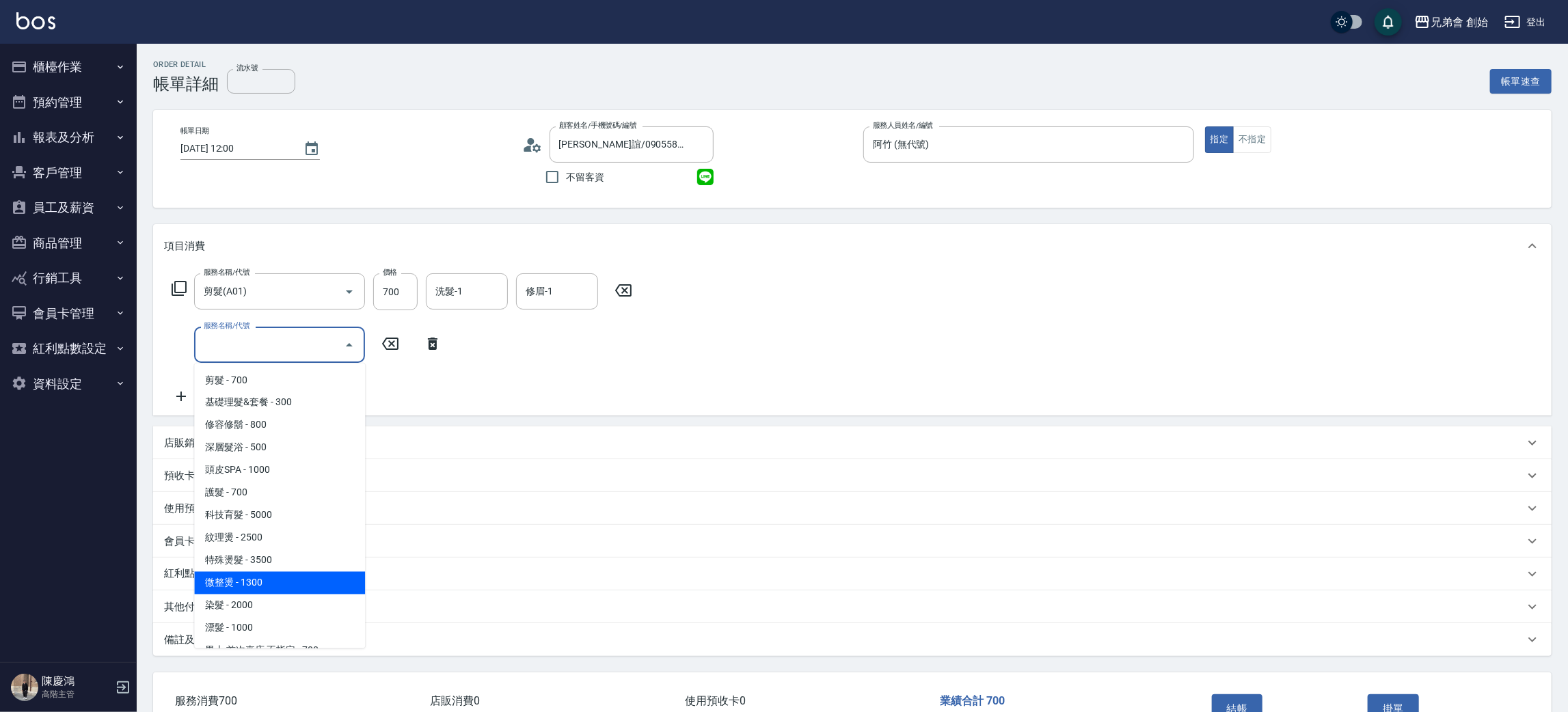
click at [286, 581] on span "微整燙 - 1300" at bounding box center [279, 583] width 171 height 22
type input "微整燙(D03)"
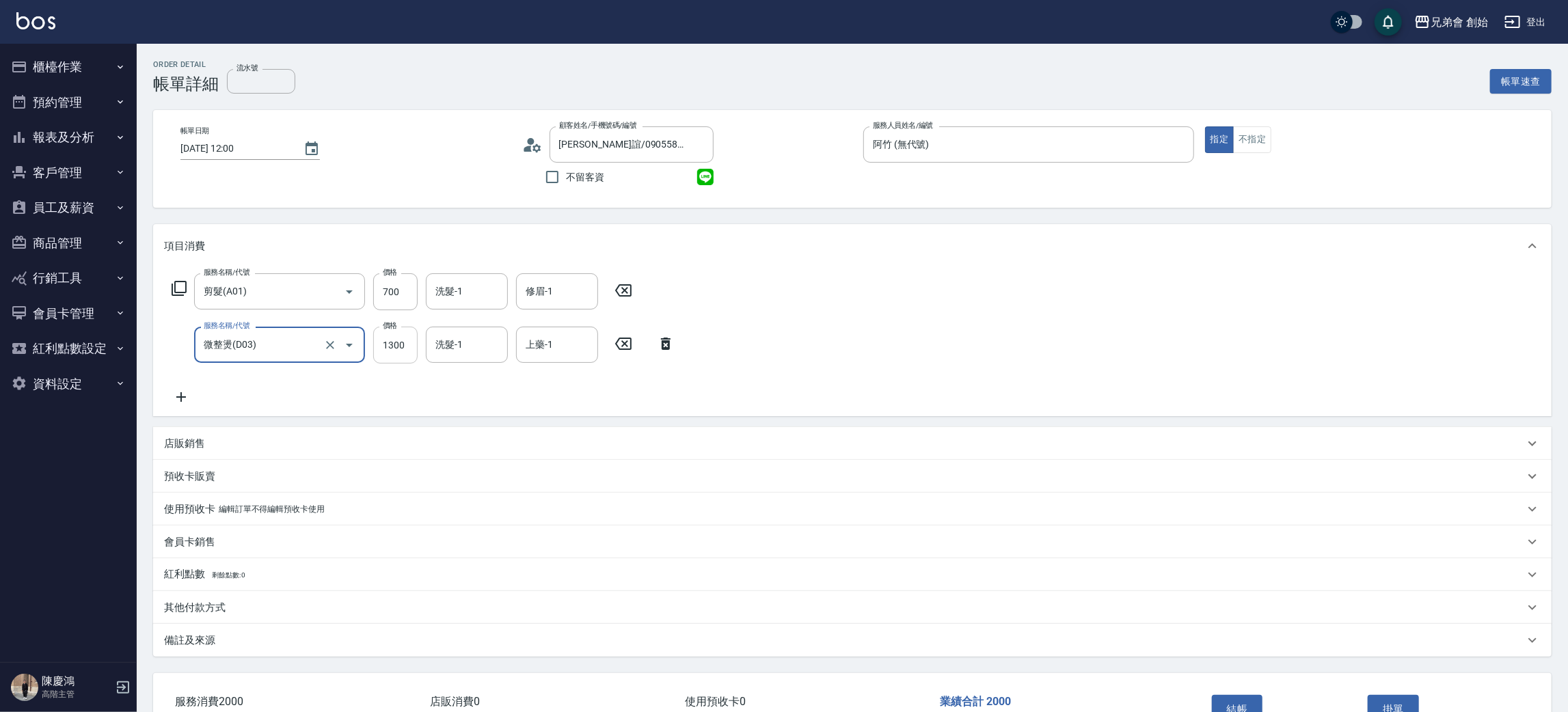
click at [400, 347] on input "1300" at bounding box center [395, 344] width 44 height 36
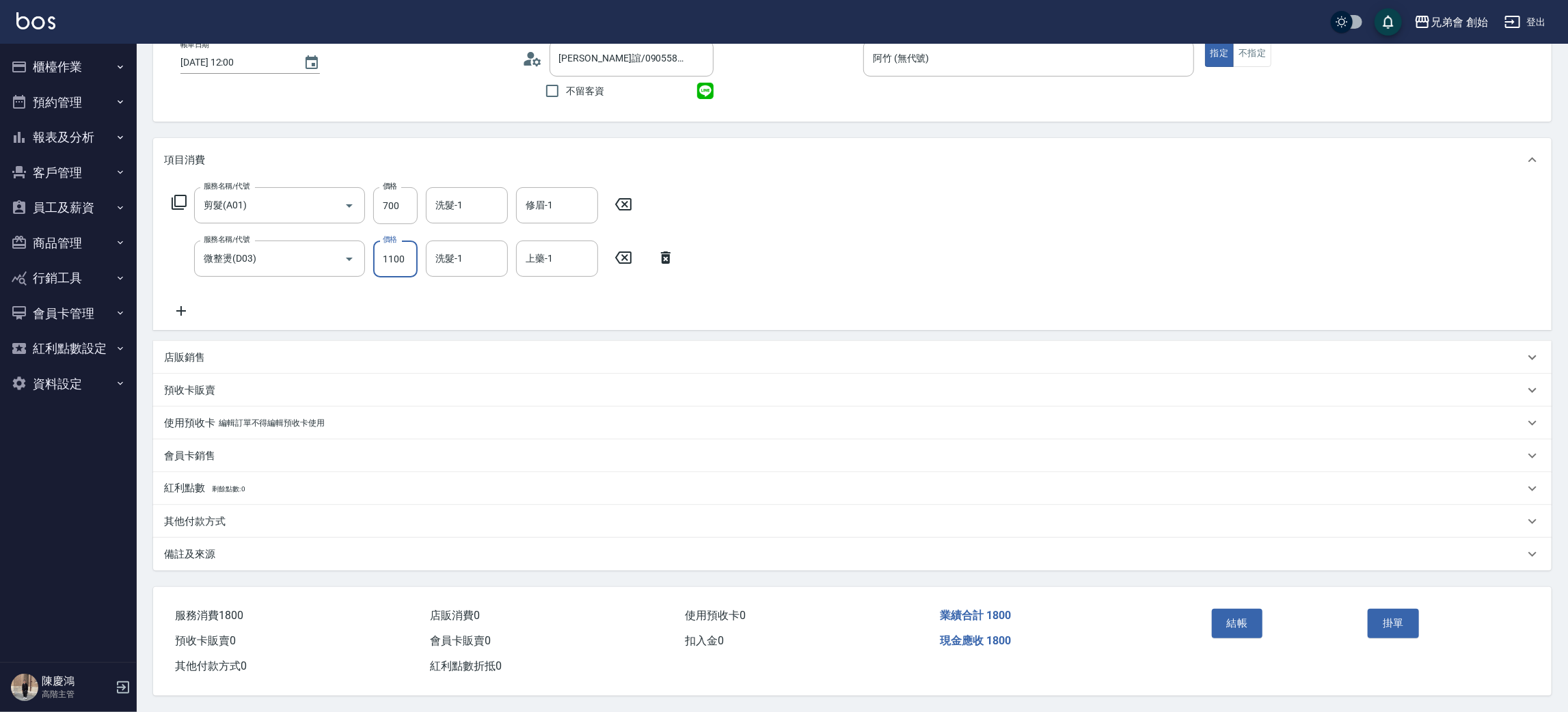
type input "1100"
click at [229, 515] on div "其他付款方式" at bounding box center [844, 522] width 1360 height 14
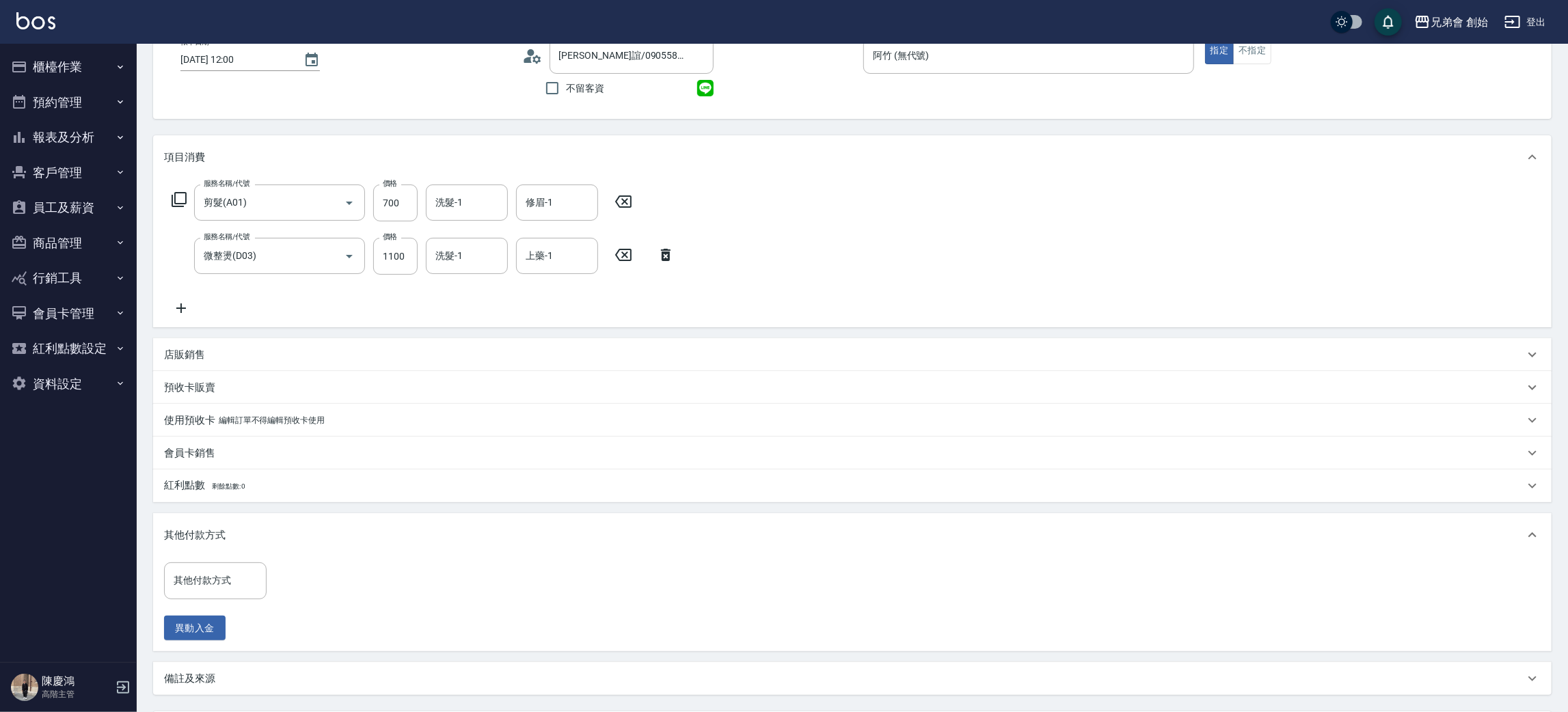
click at [225, 603] on div "其他付款方式 其他付款方式 異動入金" at bounding box center [219, 602] width 110 height 78
click at [235, 582] on input "其他付款方式" at bounding box center [214, 580] width 90 height 24
click at [221, 640] on span "轉帳" at bounding box center [214, 638] width 102 height 22
drag, startPoint x: 227, startPoint y: 568, endPoint x: 222, endPoint y: 611, distance: 43.3
click at [227, 570] on input "轉帳" at bounding box center [205, 581] width 69 height 24
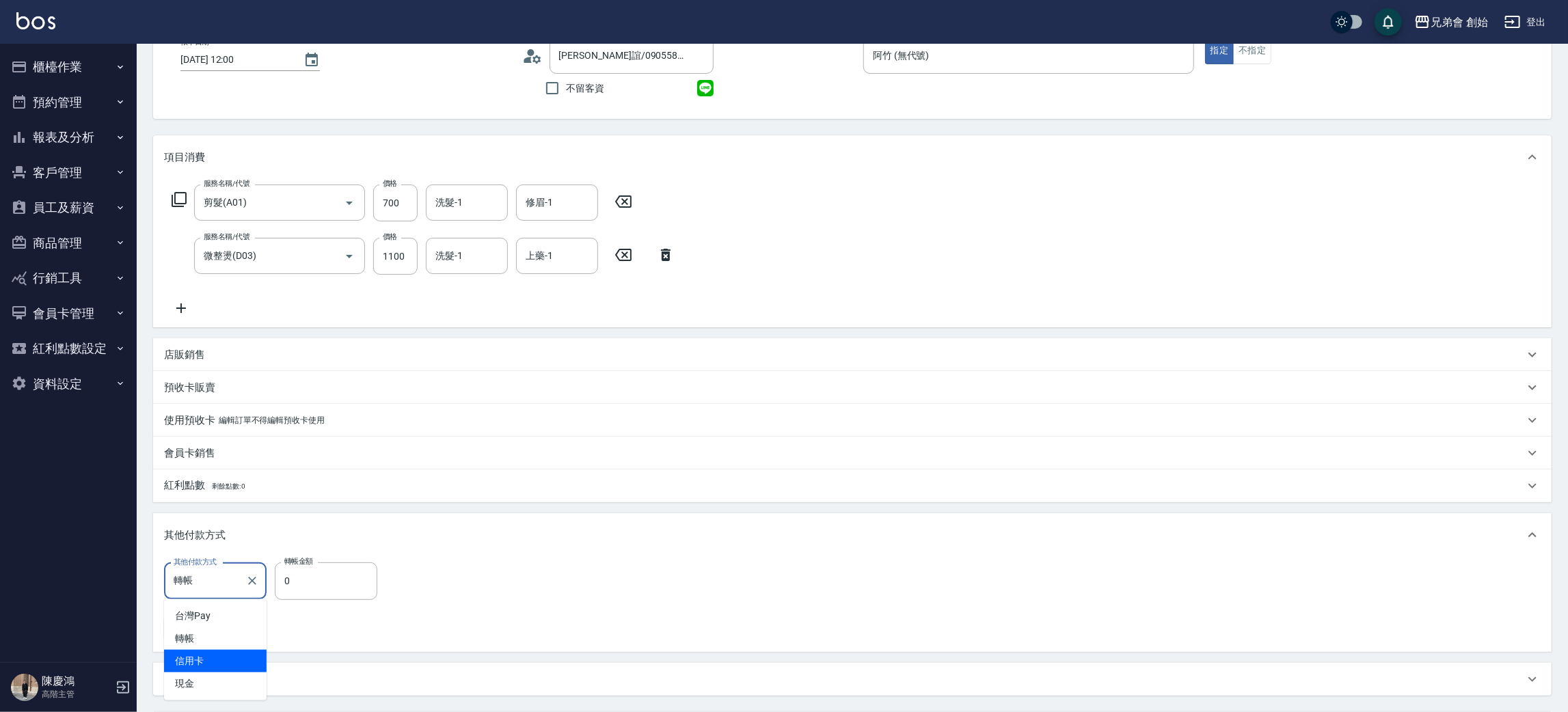
drag, startPoint x: 216, startPoint y: 651, endPoint x: 224, endPoint y: 652, distance: 8.1
click at [216, 651] on span "信用卡" at bounding box center [214, 660] width 102 height 22
type input "信用卡"
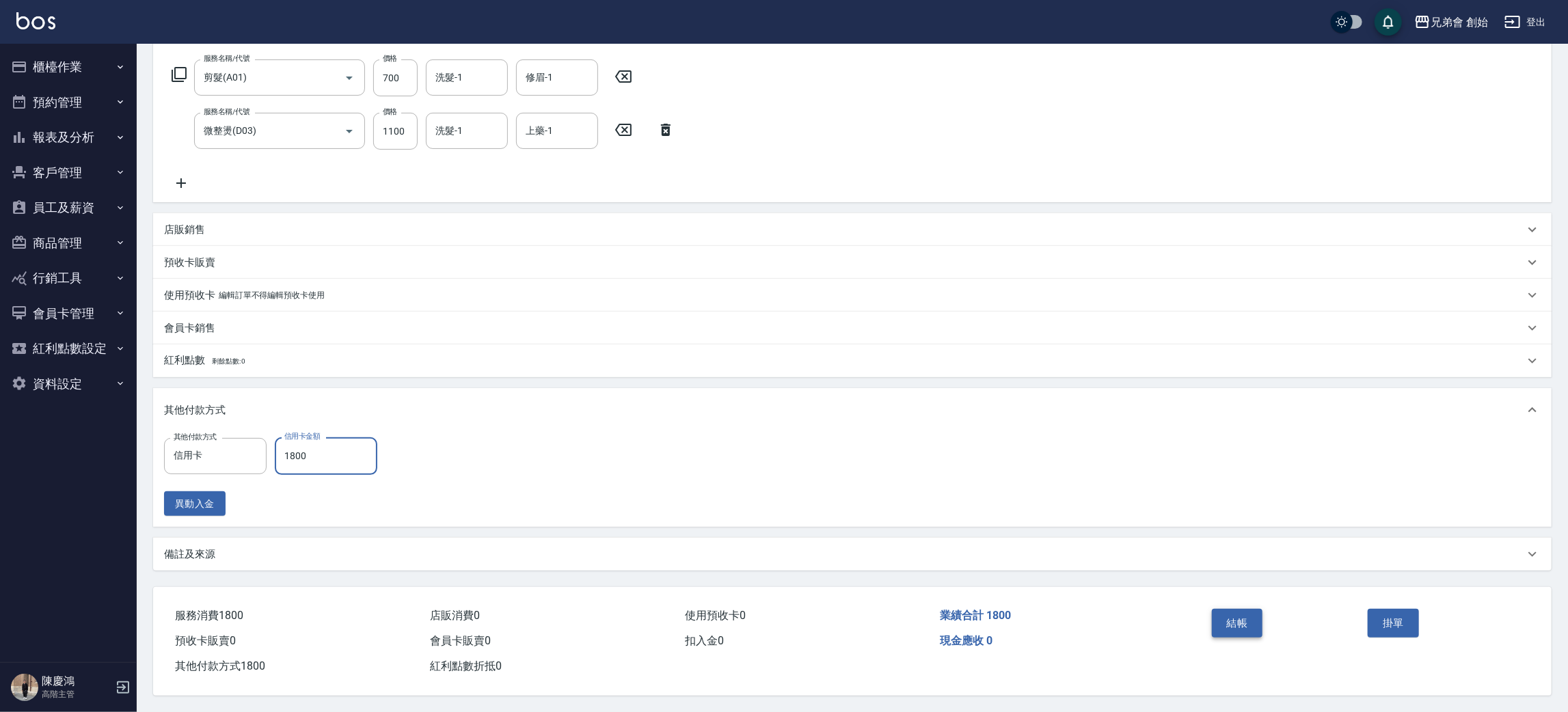
type input "1800"
click at [1224, 611] on button "結帳" at bounding box center [1238, 623] width 52 height 28
